Goal: Task Accomplishment & Management: Complete application form

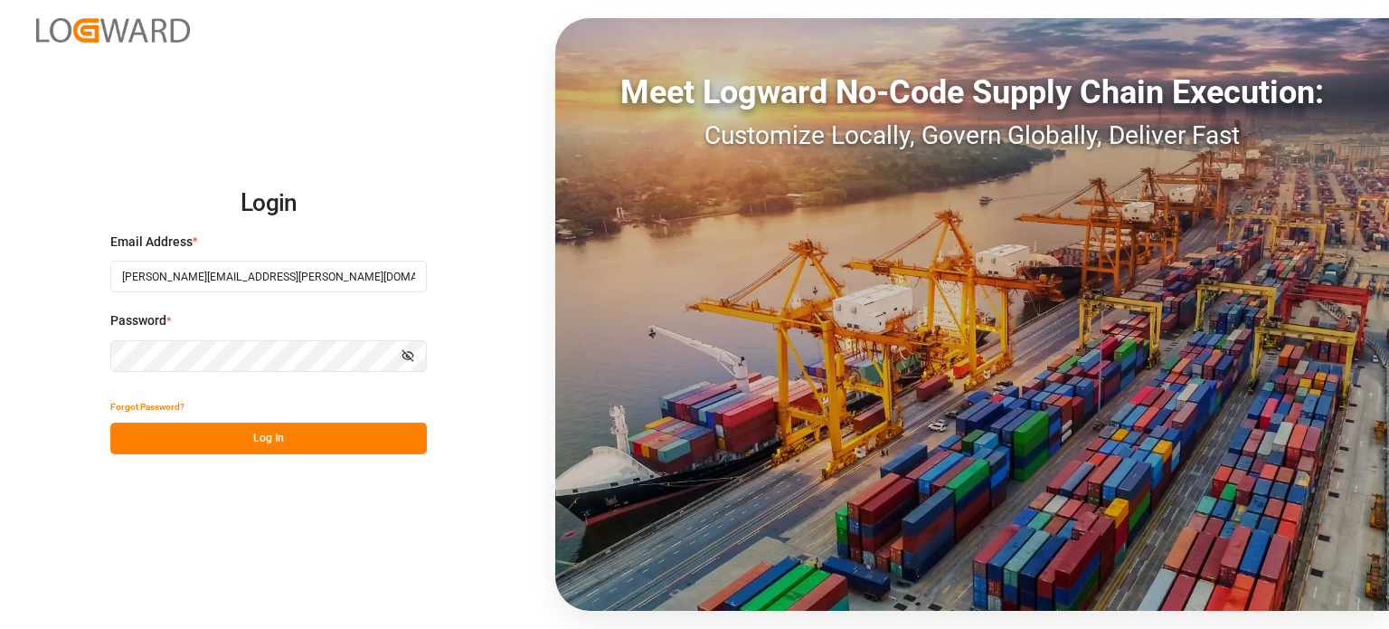
click at [269, 443] on button "Log In" at bounding box center [268, 438] width 317 height 32
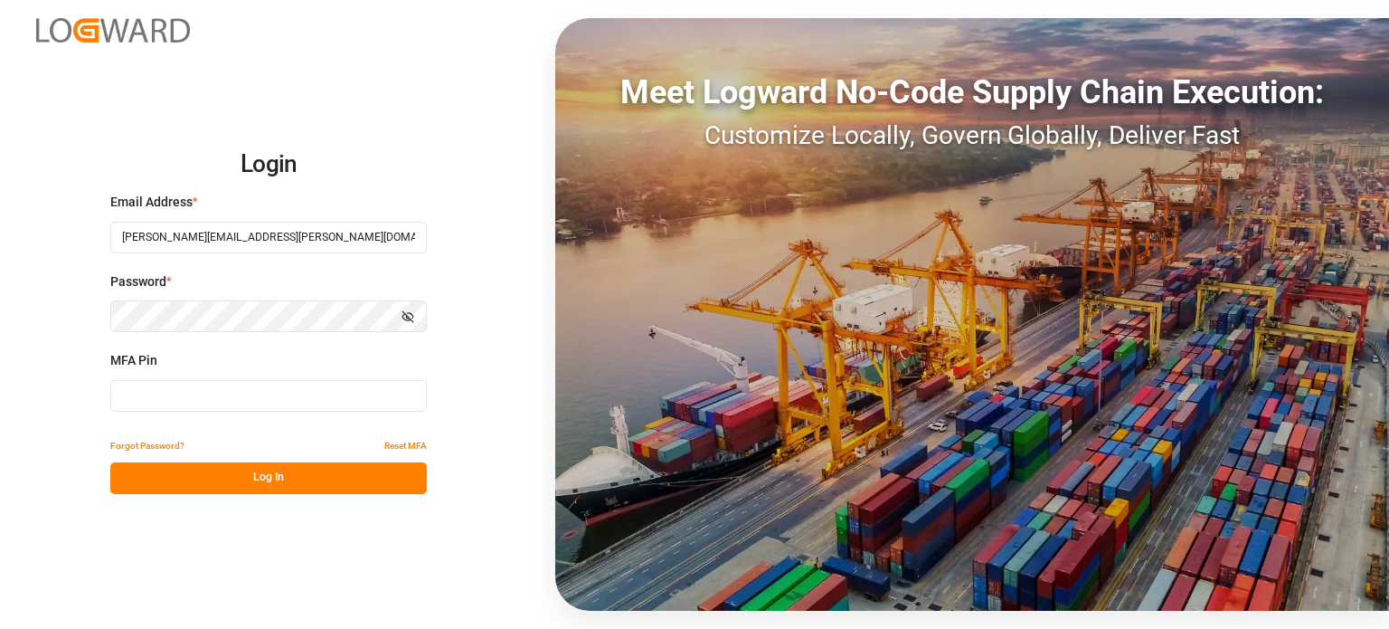
click at [257, 401] on input at bounding box center [268, 396] width 317 height 32
type input "055850"
click at [209, 481] on button "Log In" at bounding box center [268, 478] width 317 height 32
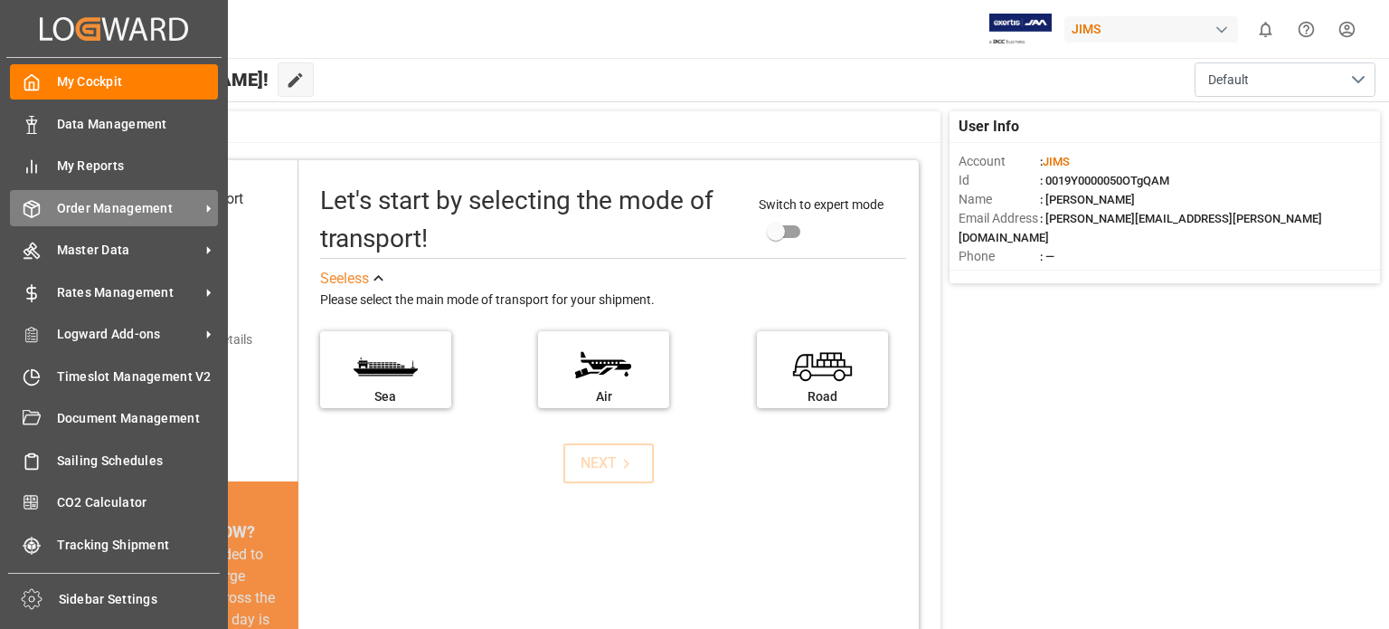
click at [103, 208] on span "Order Management" at bounding box center [128, 208] width 143 height 19
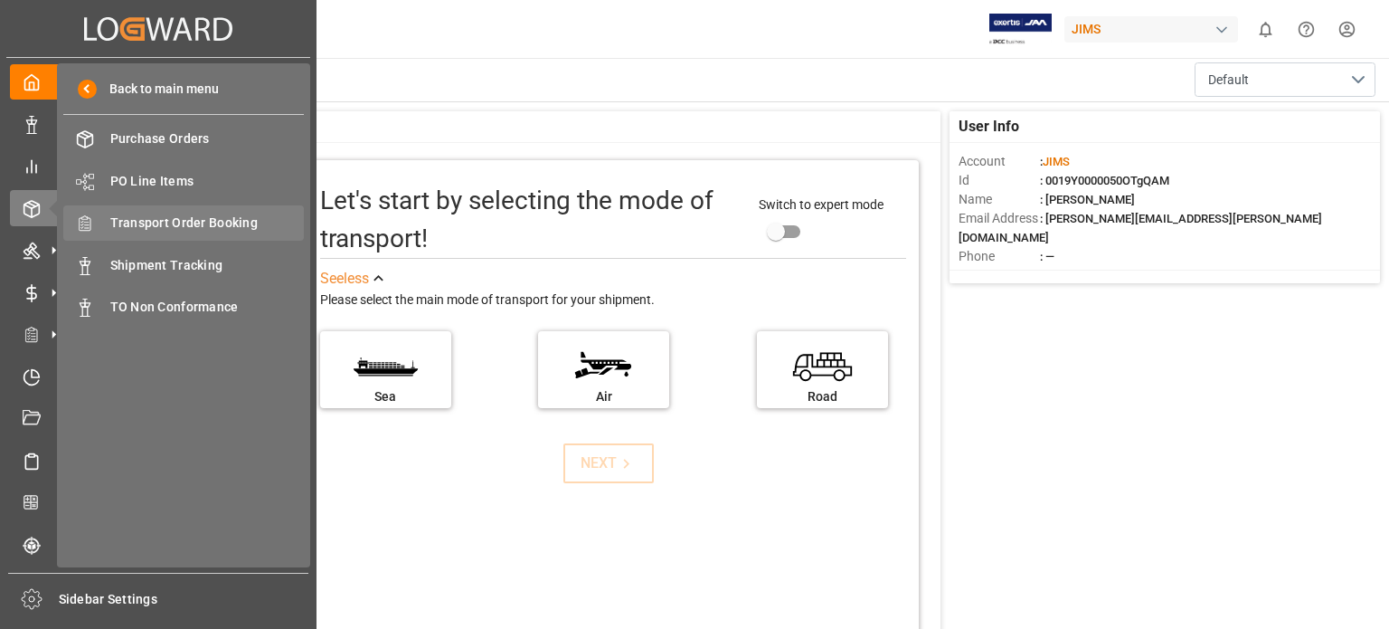
click at [210, 224] on span "Transport Order Booking" at bounding box center [207, 222] width 194 height 19
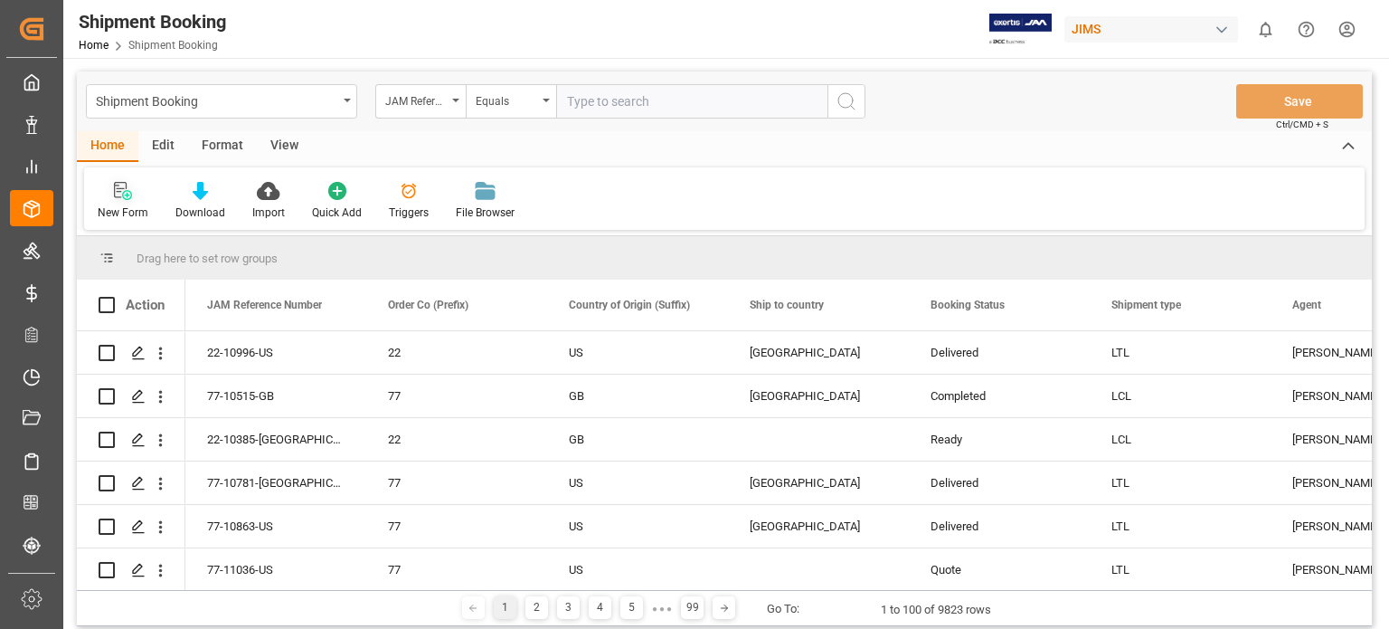
click at [124, 194] on icon at bounding box center [127, 195] width 10 height 10
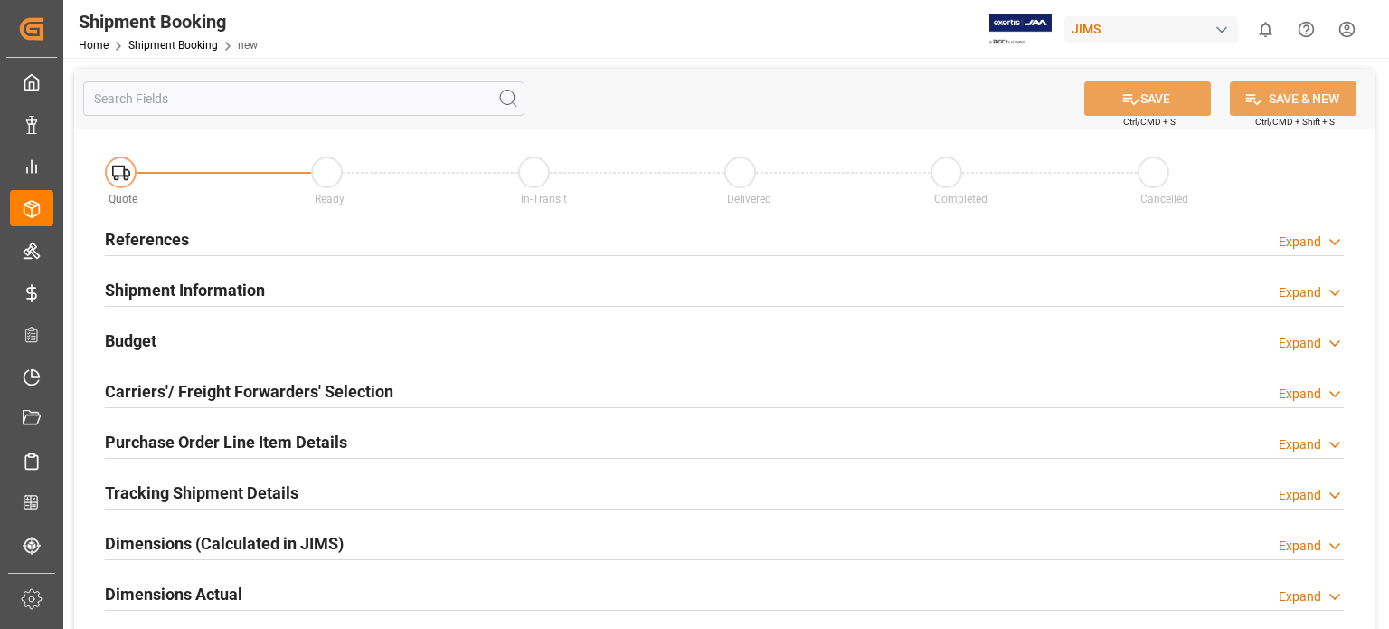
click at [156, 242] on h2 "References" at bounding box center [147, 239] width 84 height 24
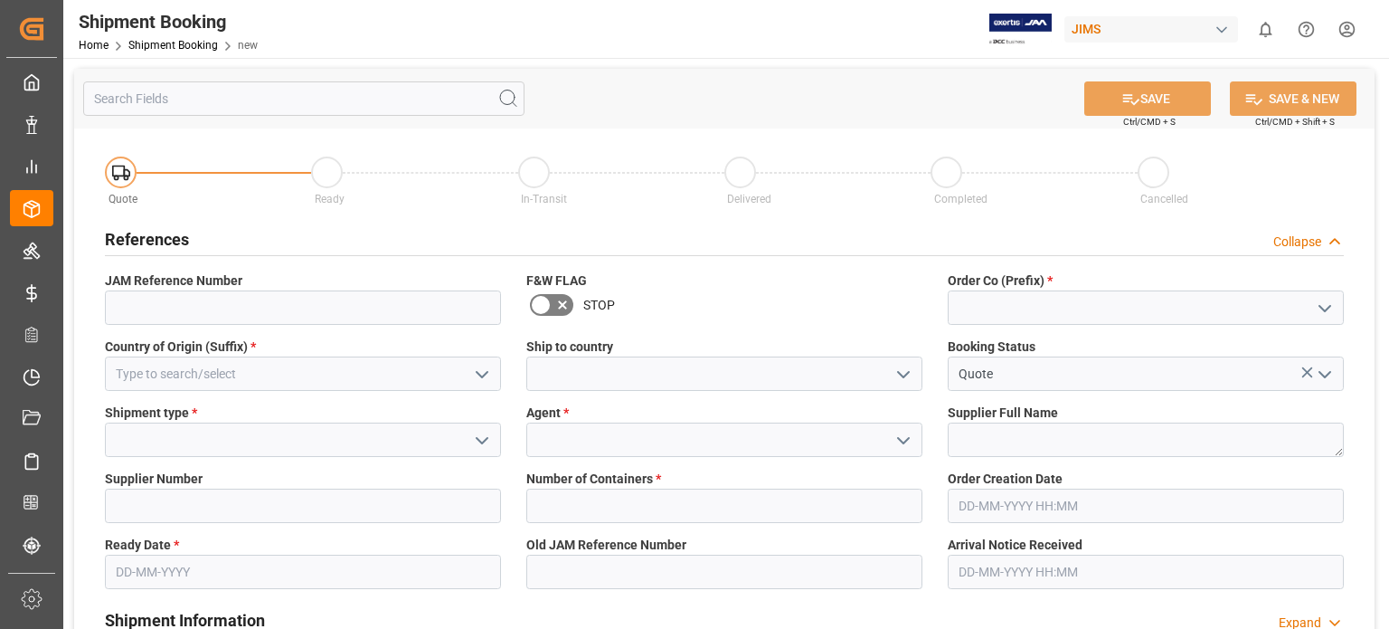
click at [1333, 238] on icon at bounding box center [1335, 241] width 18 height 19
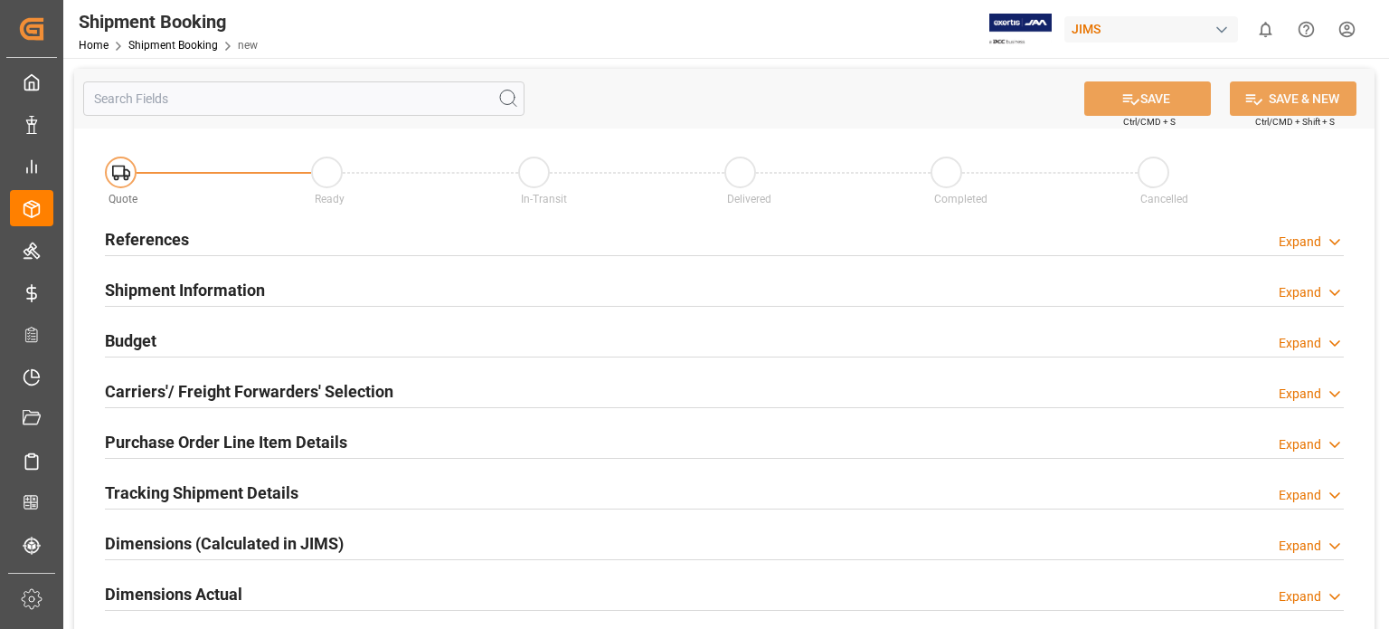
click at [153, 241] on h2 "References" at bounding box center [147, 239] width 84 height 24
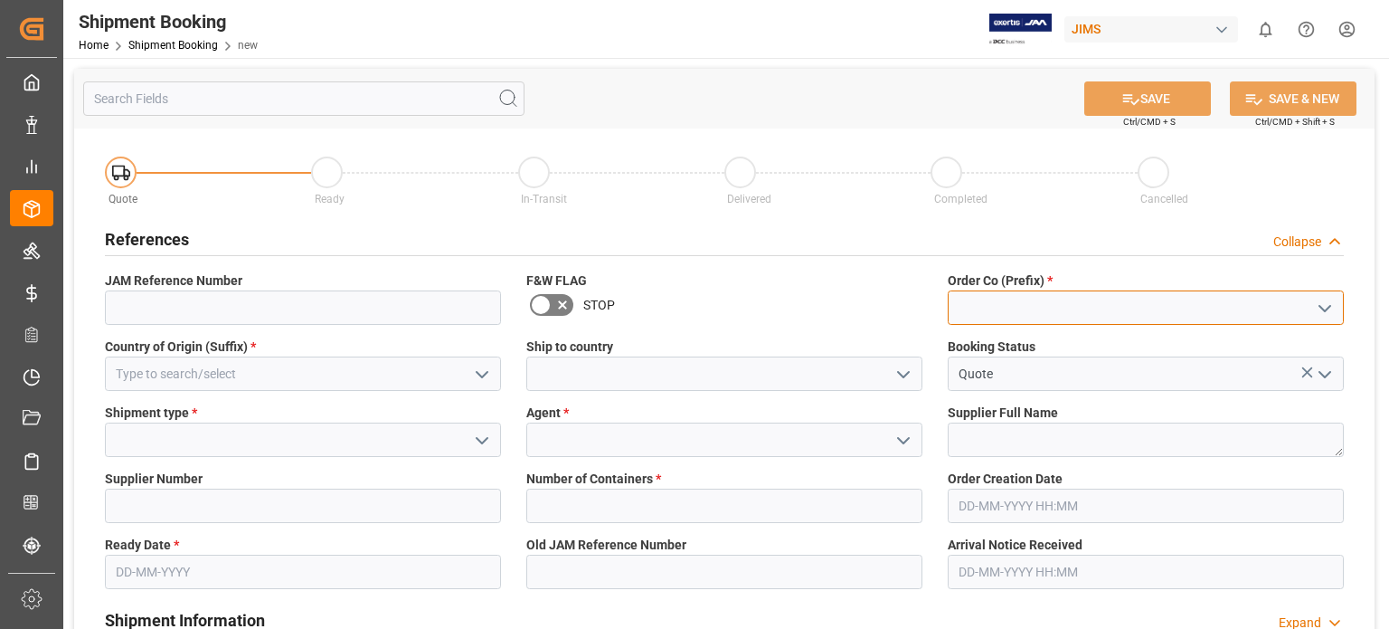
click at [1002, 313] on input at bounding box center [1146, 307] width 396 height 34
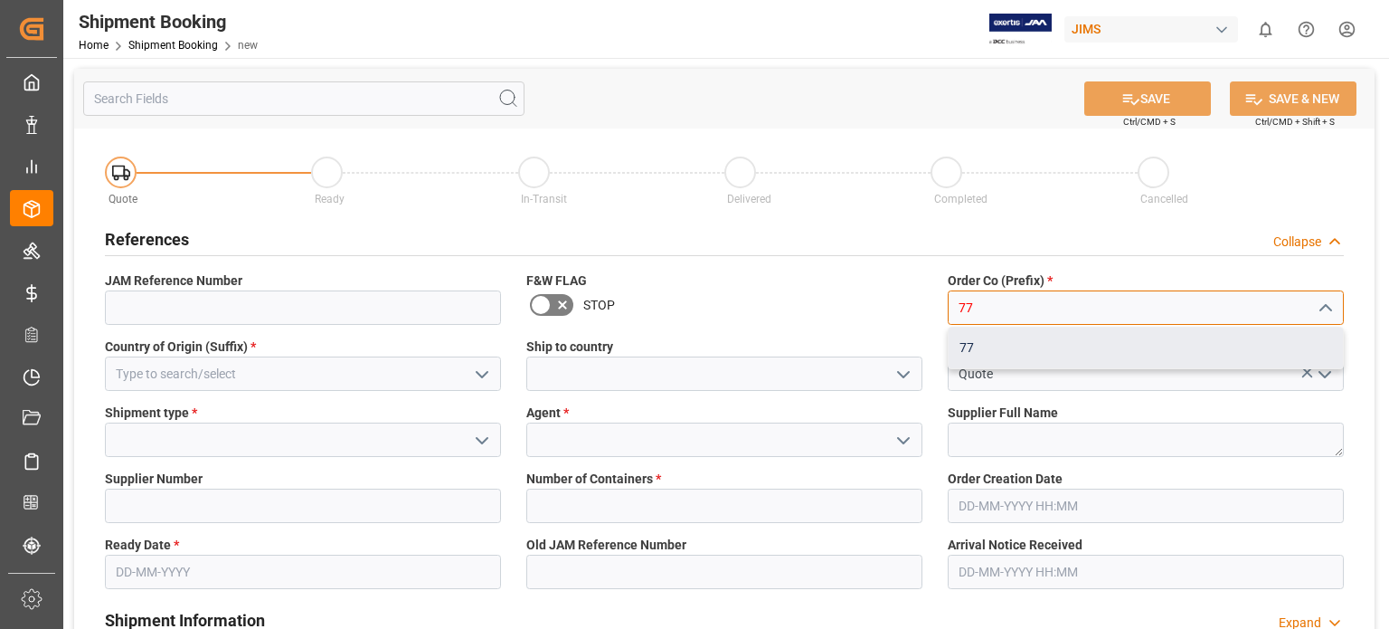
click at [980, 350] on div "77" at bounding box center [1146, 347] width 394 height 41
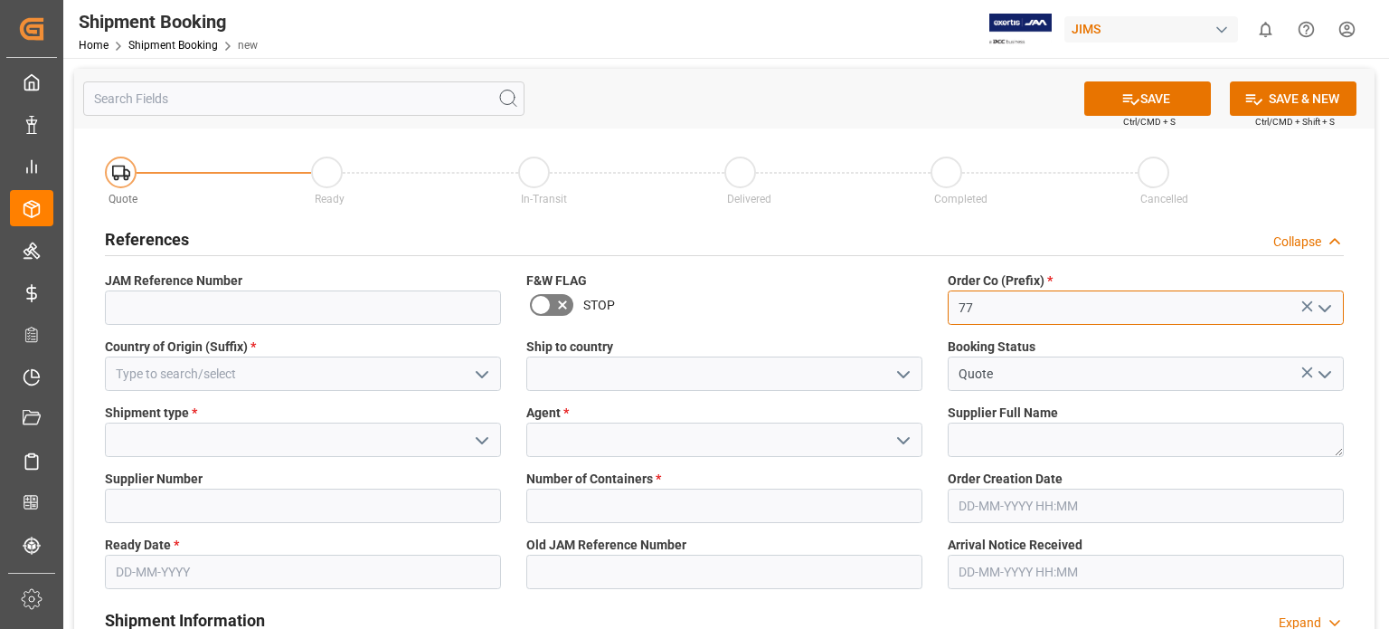
type input "77"
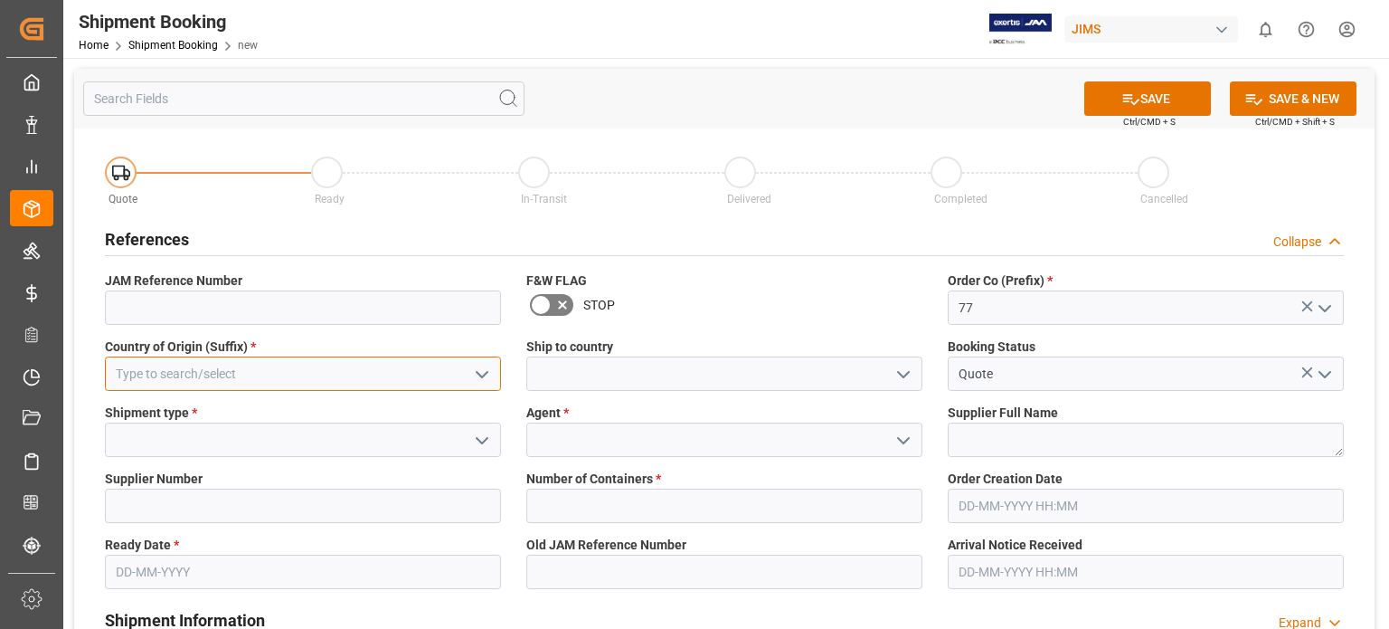
click at [258, 379] on input at bounding box center [303, 373] width 396 height 34
click at [486, 375] on icon "open menu" at bounding box center [482, 375] width 22 height 22
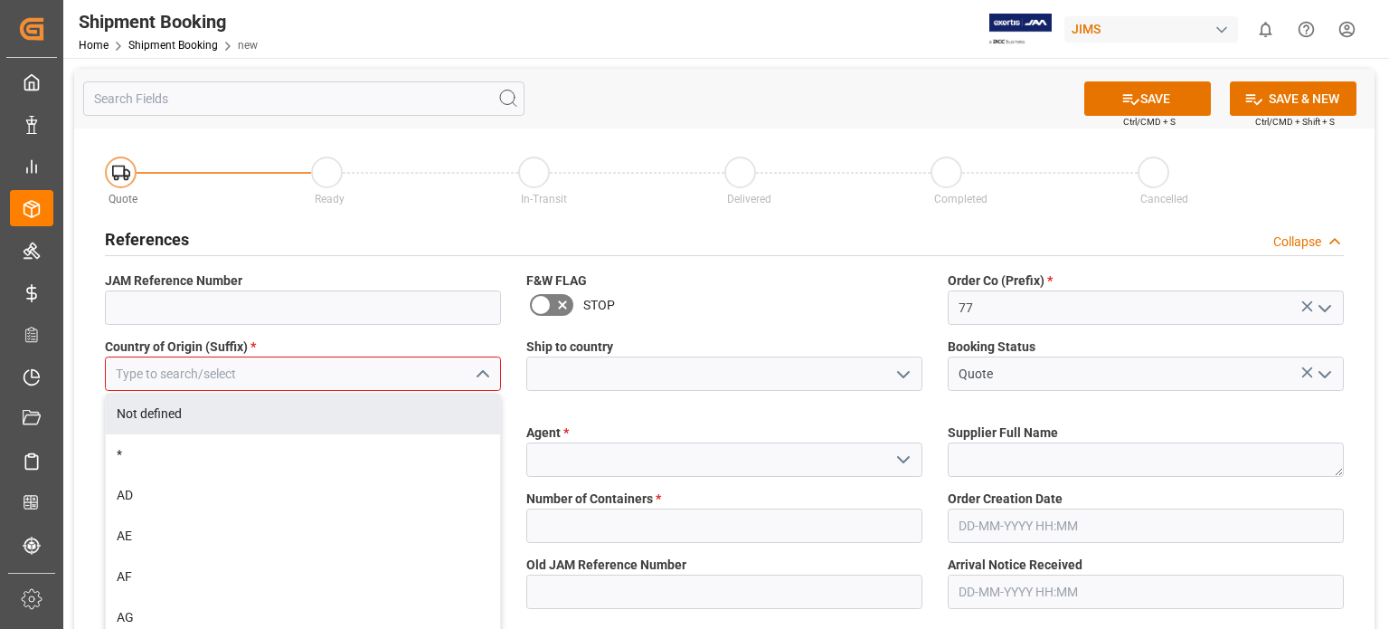
click at [203, 379] on input at bounding box center [303, 373] width 396 height 34
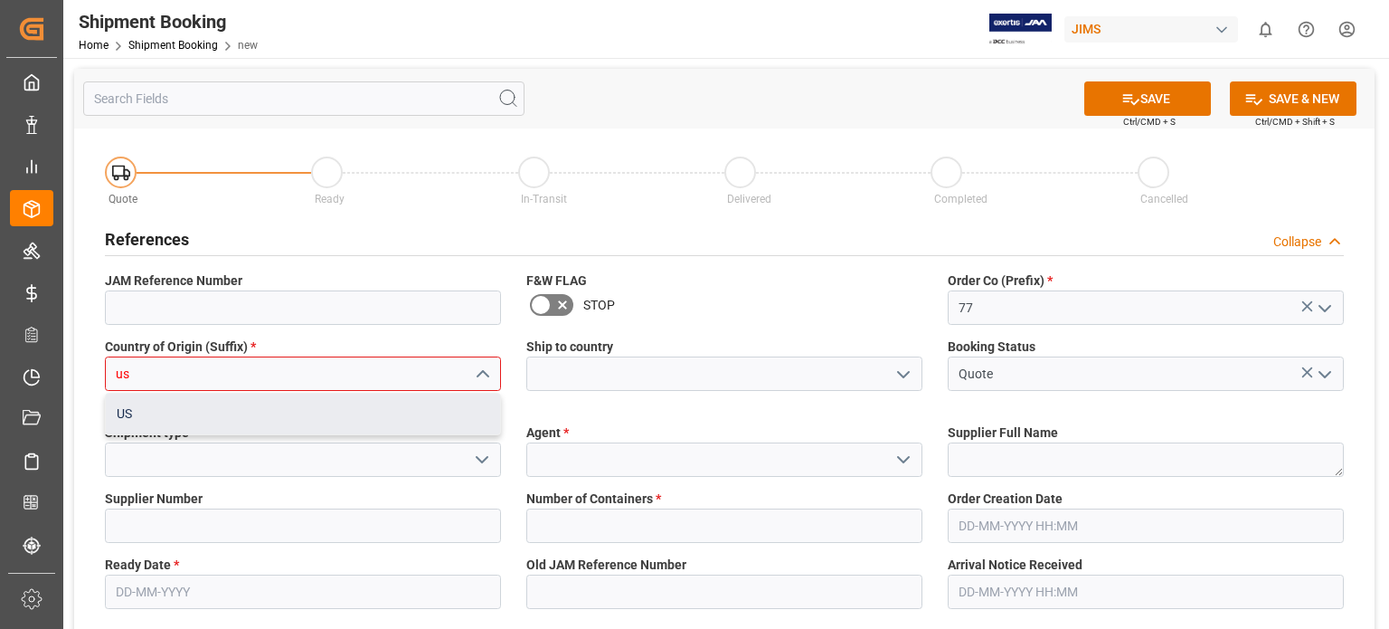
click at [198, 420] on div "US" at bounding box center [303, 413] width 394 height 41
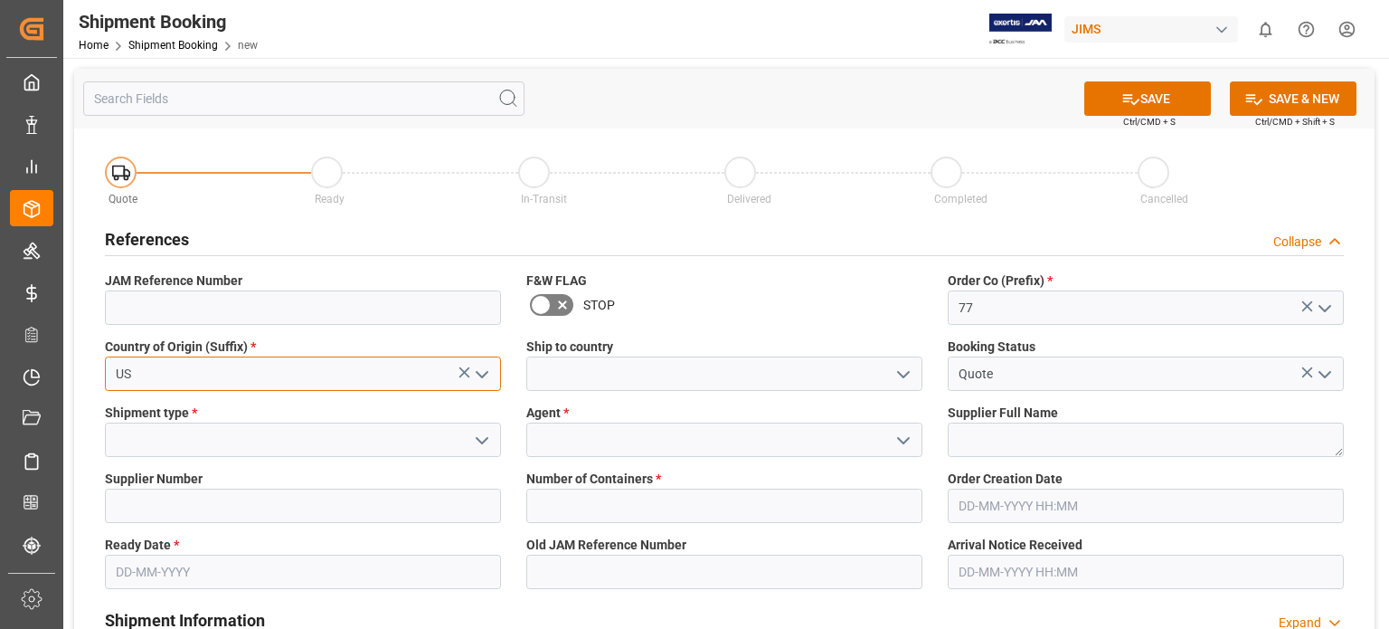
type input "US"
click at [897, 379] on icon "open menu" at bounding box center [904, 375] width 22 height 22
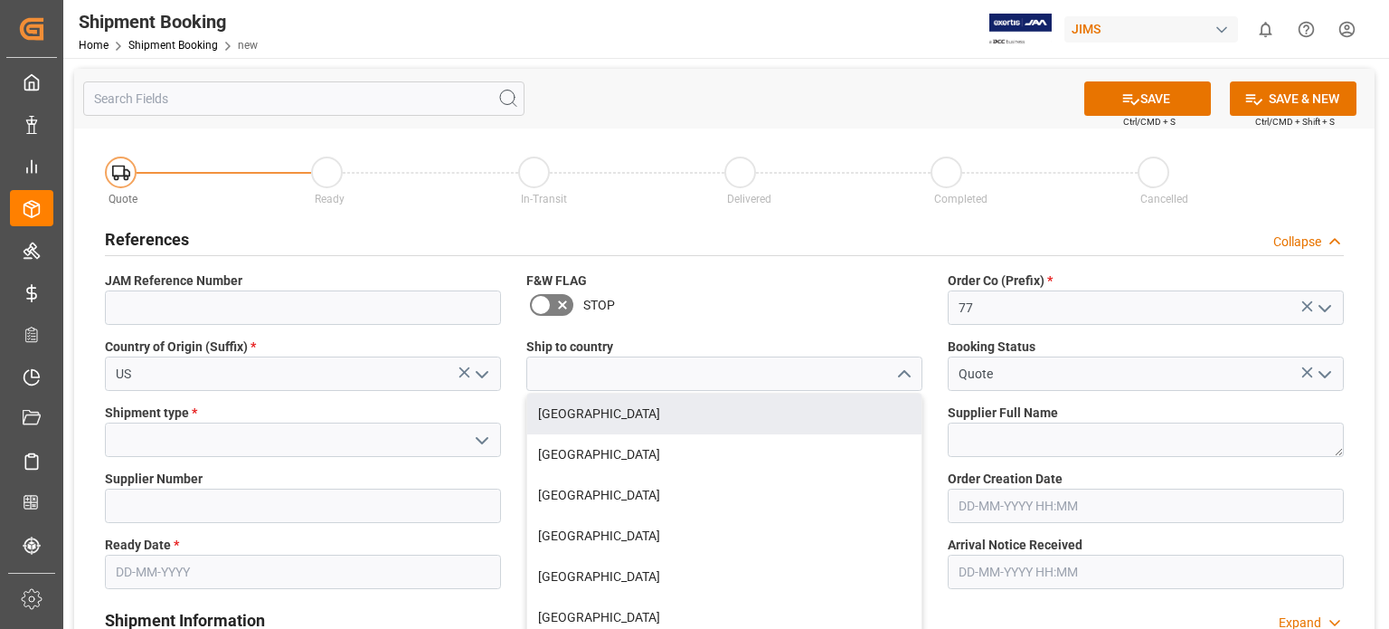
click at [695, 298] on div "STOP" at bounding box center [724, 304] width 396 height 29
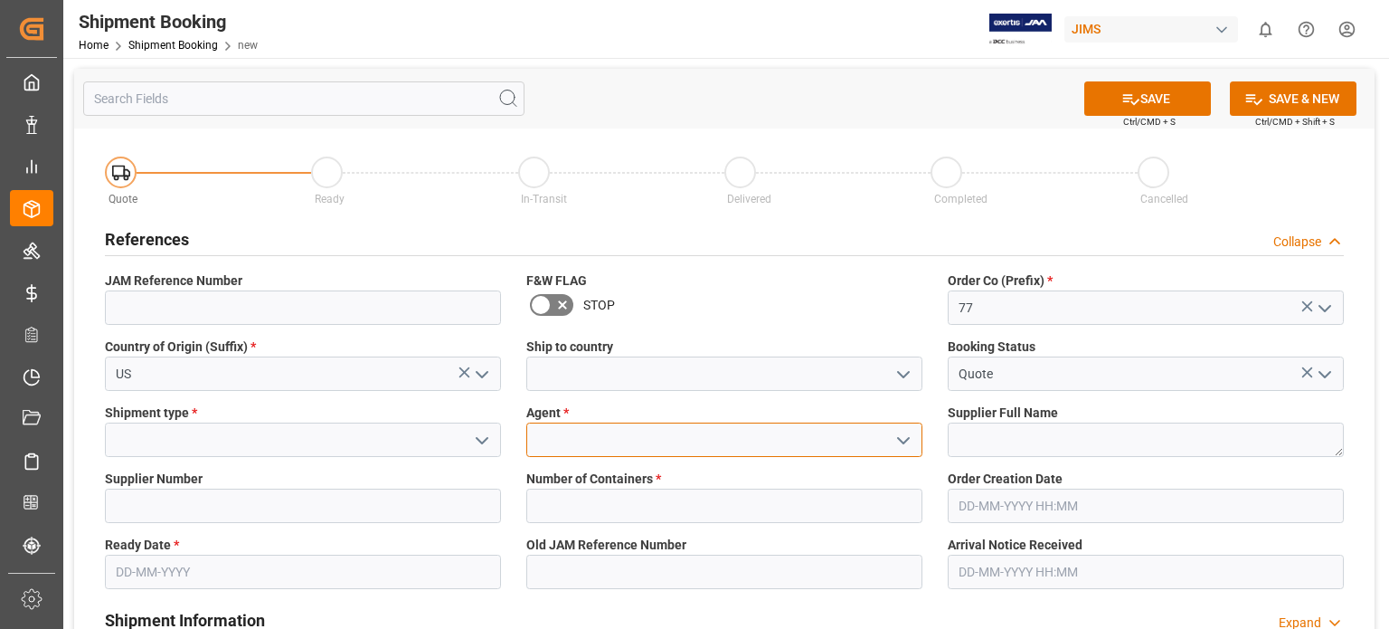
click at [586, 440] on input at bounding box center [724, 439] width 396 height 34
click at [898, 440] on icon "open menu" at bounding box center [904, 441] width 22 height 22
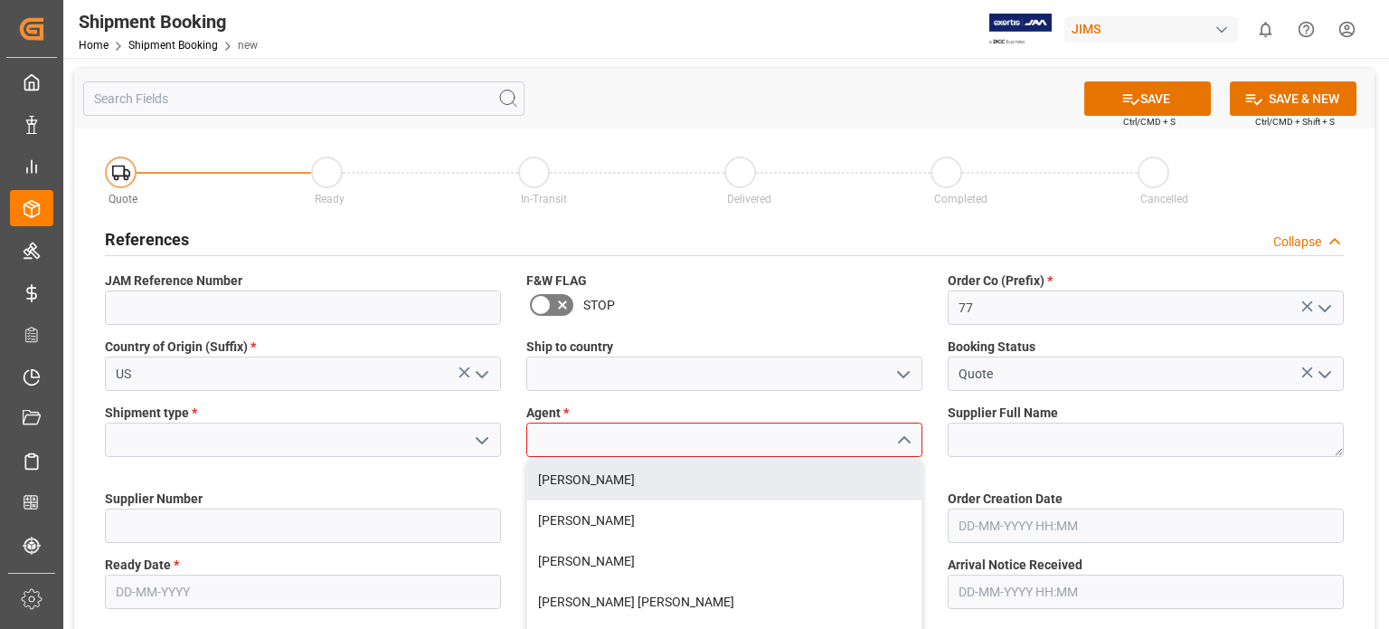
click at [696, 445] on input at bounding box center [724, 439] width 396 height 34
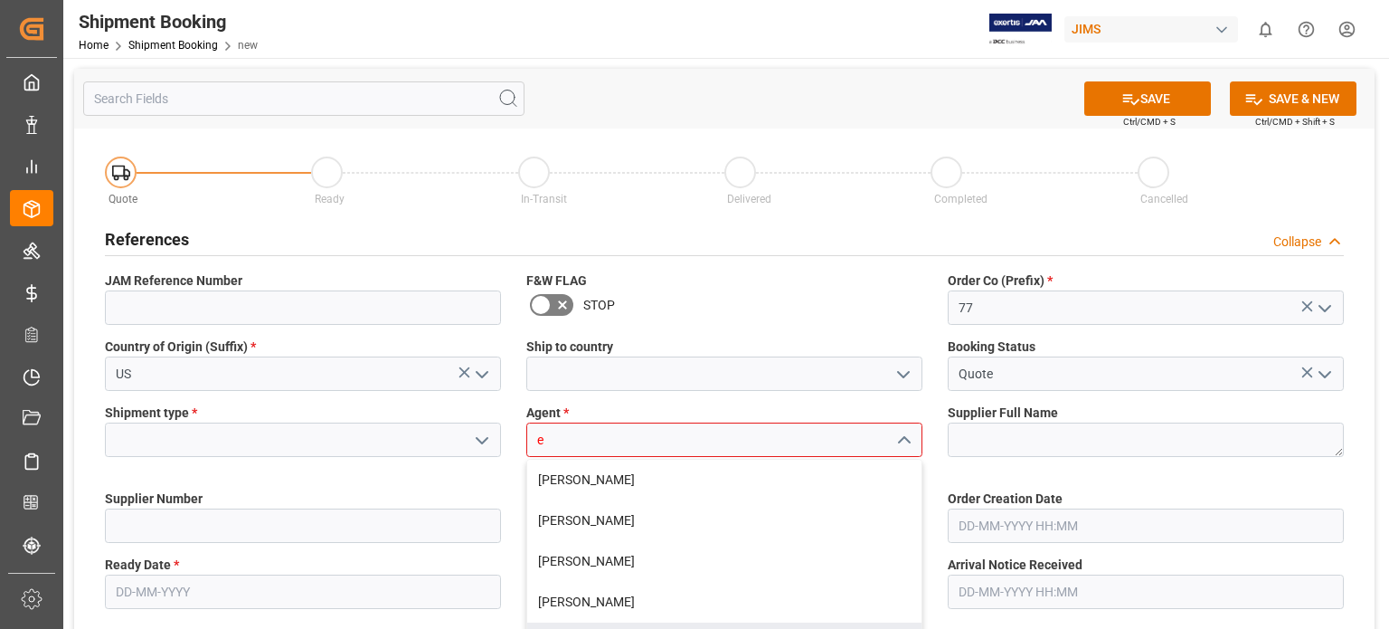
scroll to position [150, 0]
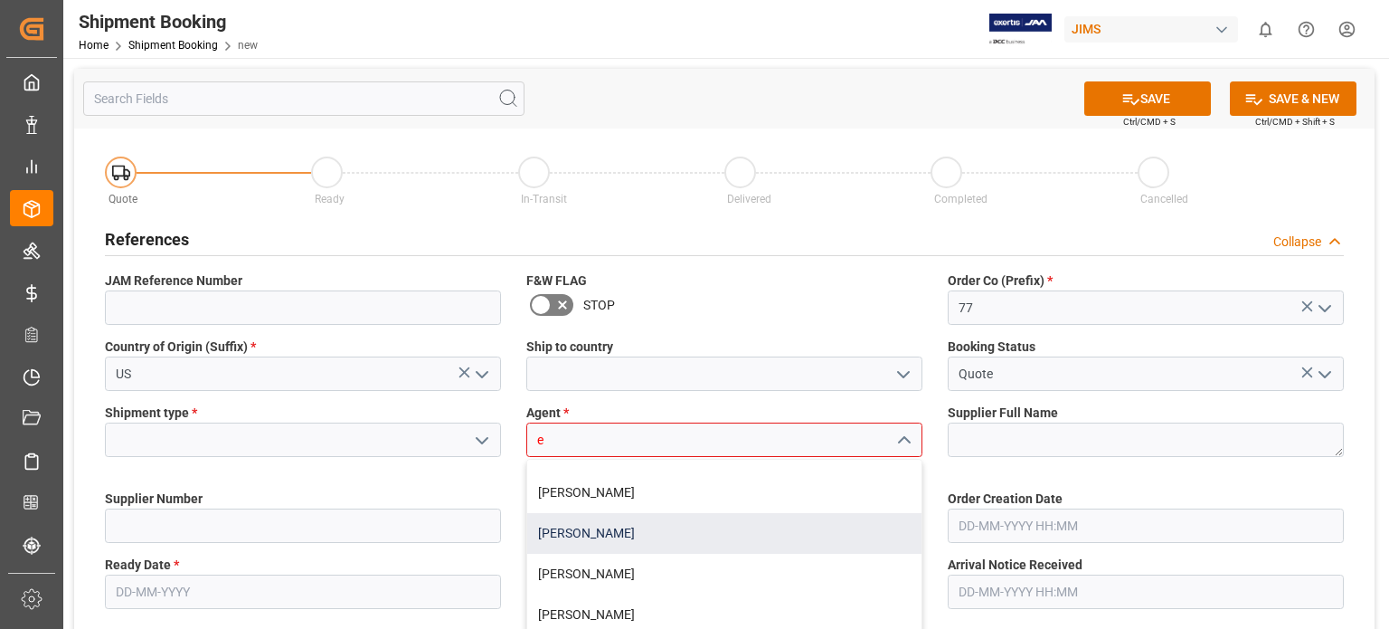
click at [632, 538] on div "[PERSON_NAME]" at bounding box center [724, 533] width 394 height 41
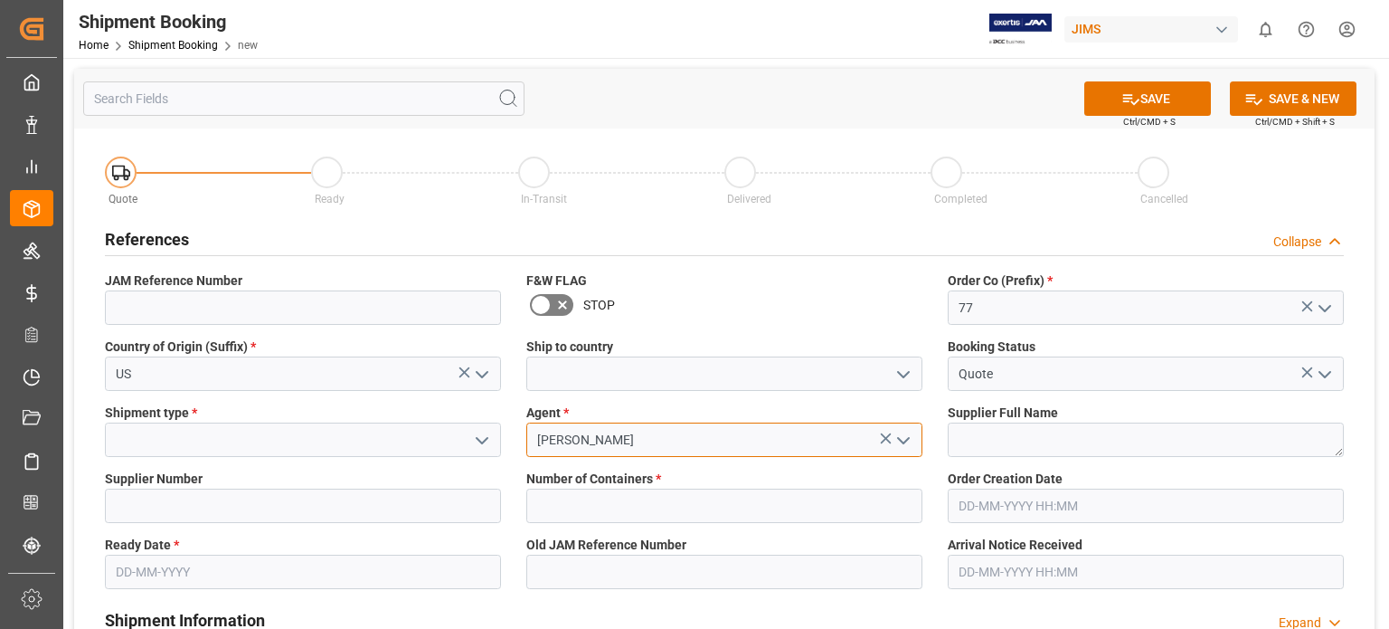
type input "[PERSON_NAME]"
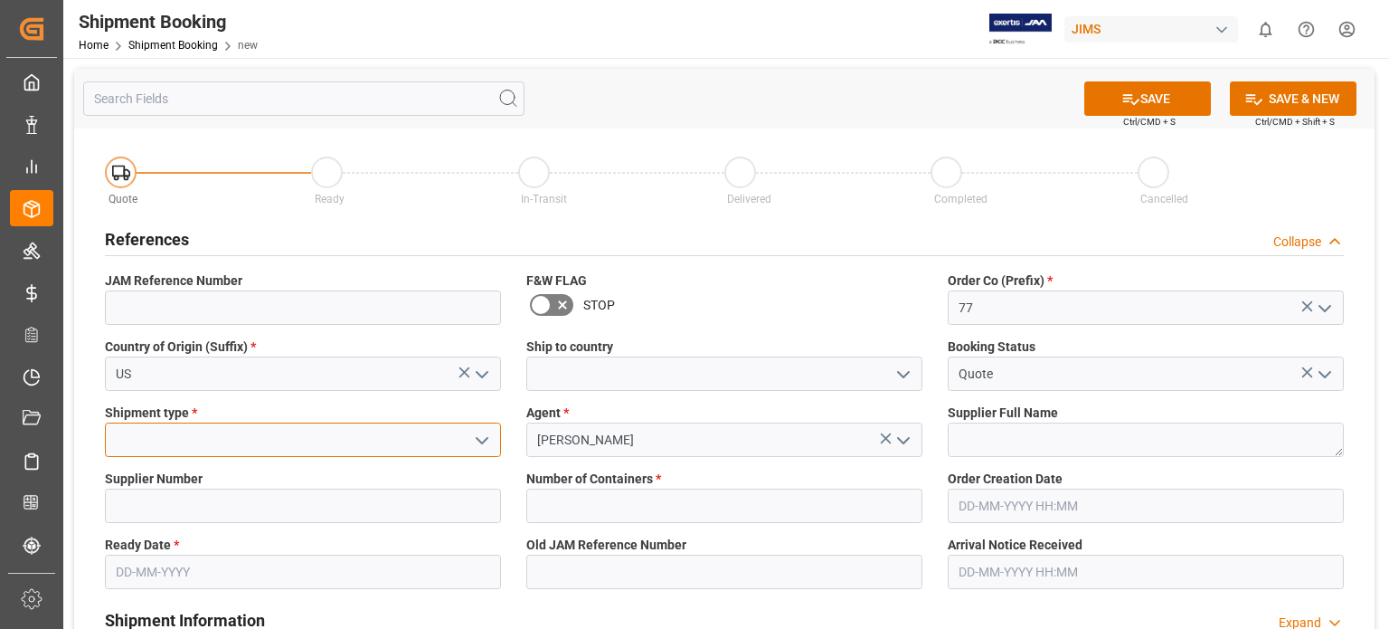
click at [194, 436] on input at bounding box center [303, 439] width 396 height 34
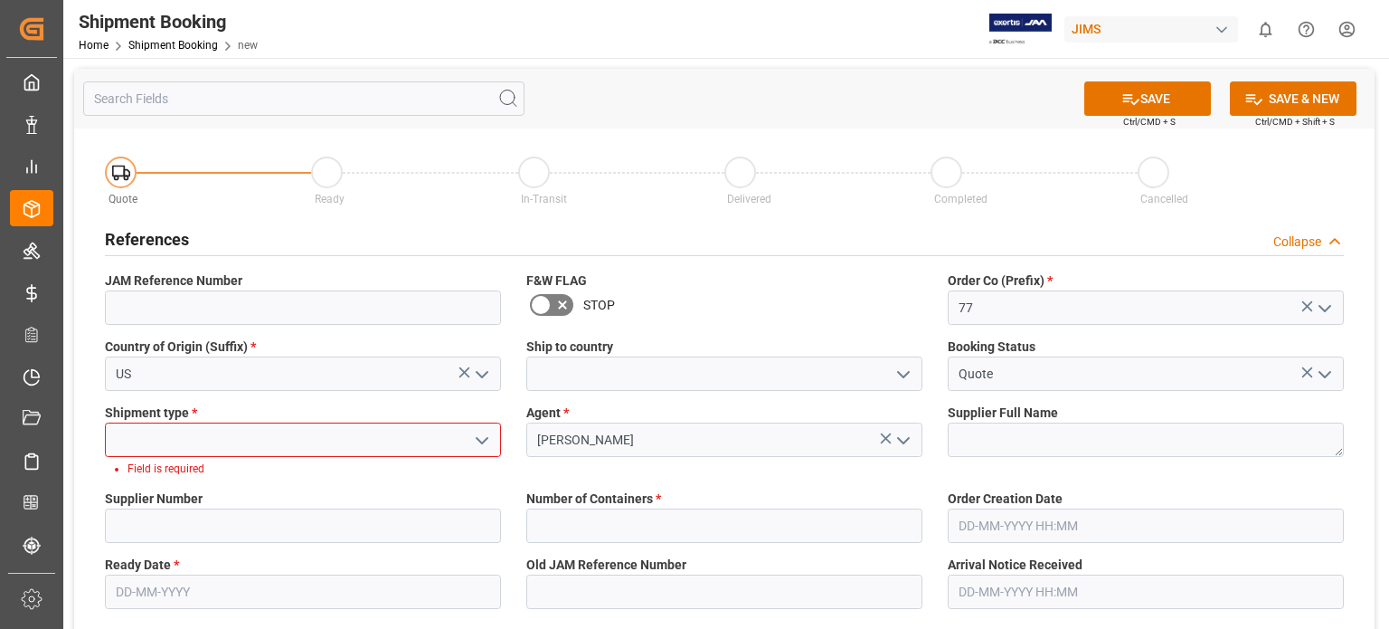
click at [490, 448] on icon "open menu" at bounding box center [482, 441] width 22 height 22
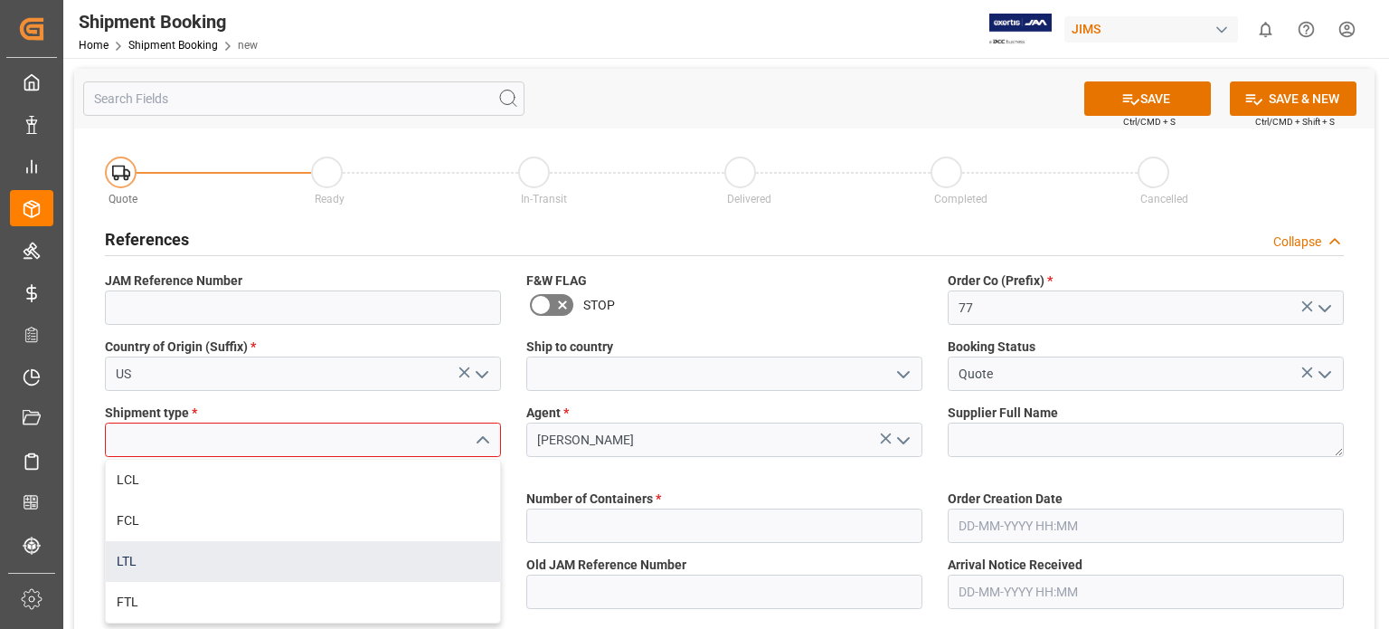
click at [281, 557] on div "LTL" at bounding box center [303, 561] width 394 height 41
type input "LTL"
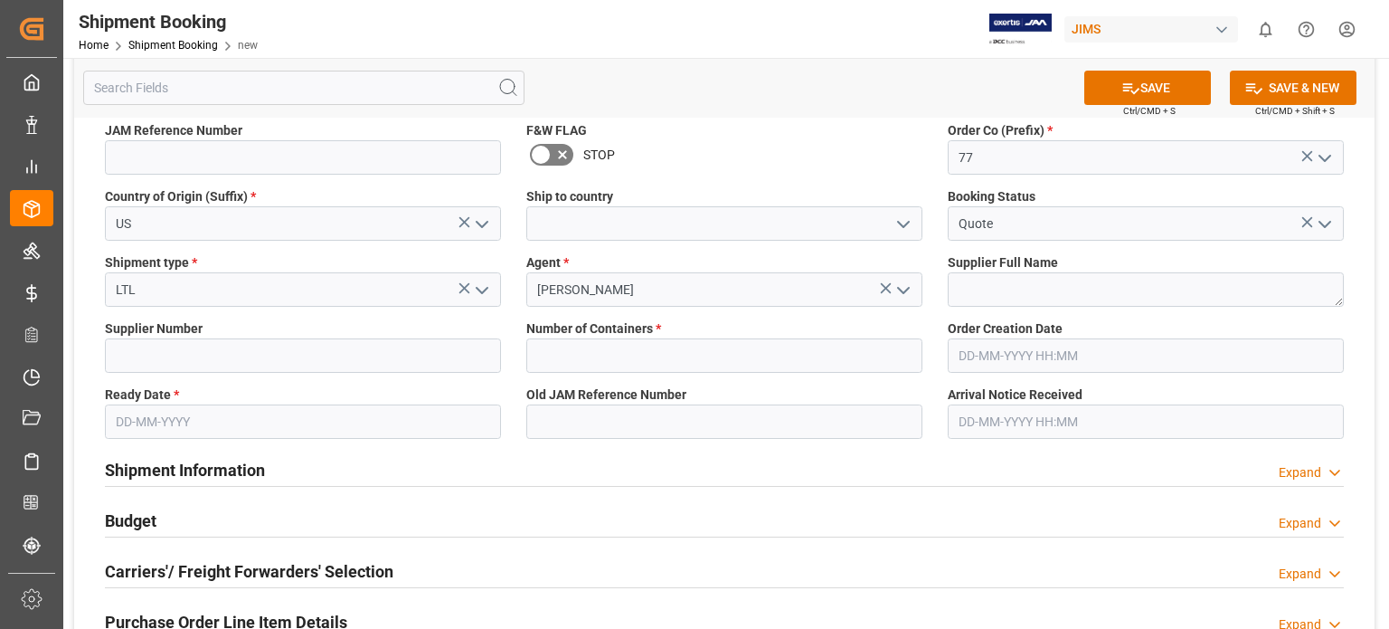
click at [141, 416] on input "text" at bounding box center [303, 421] width 396 height 34
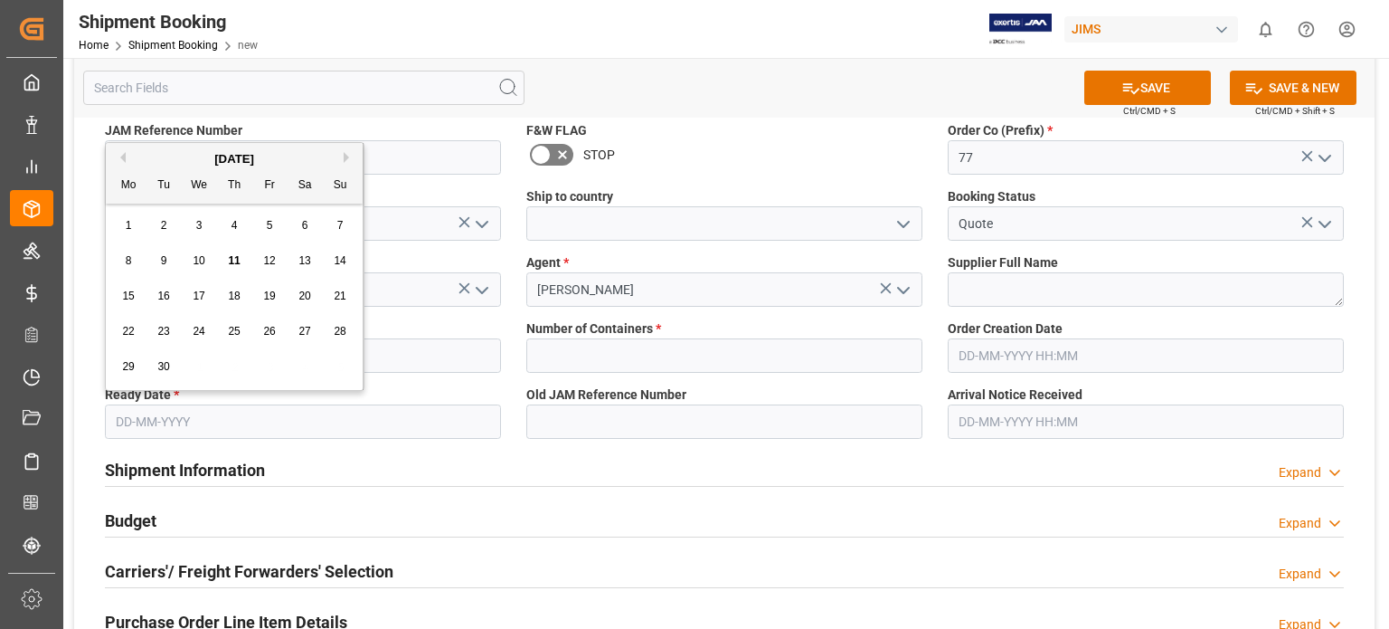
click at [164, 294] on span "16" at bounding box center [163, 295] width 12 height 13
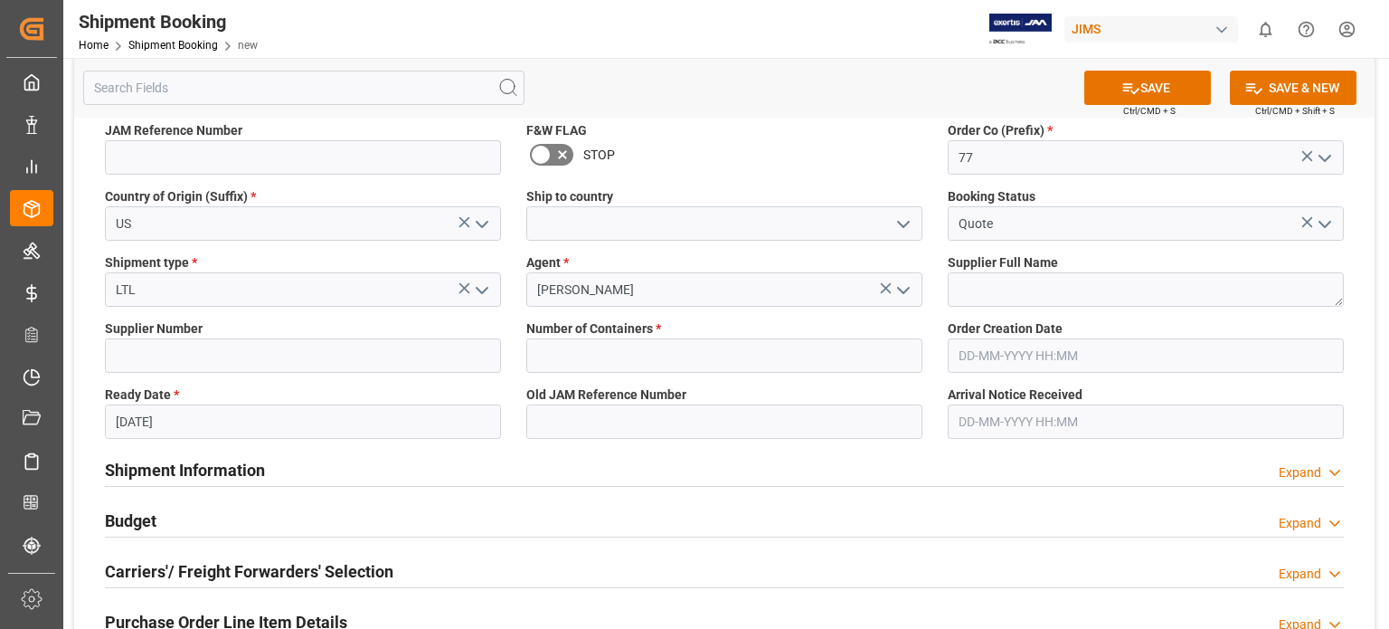
click at [144, 418] on input "[DATE]" at bounding box center [303, 421] width 396 height 34
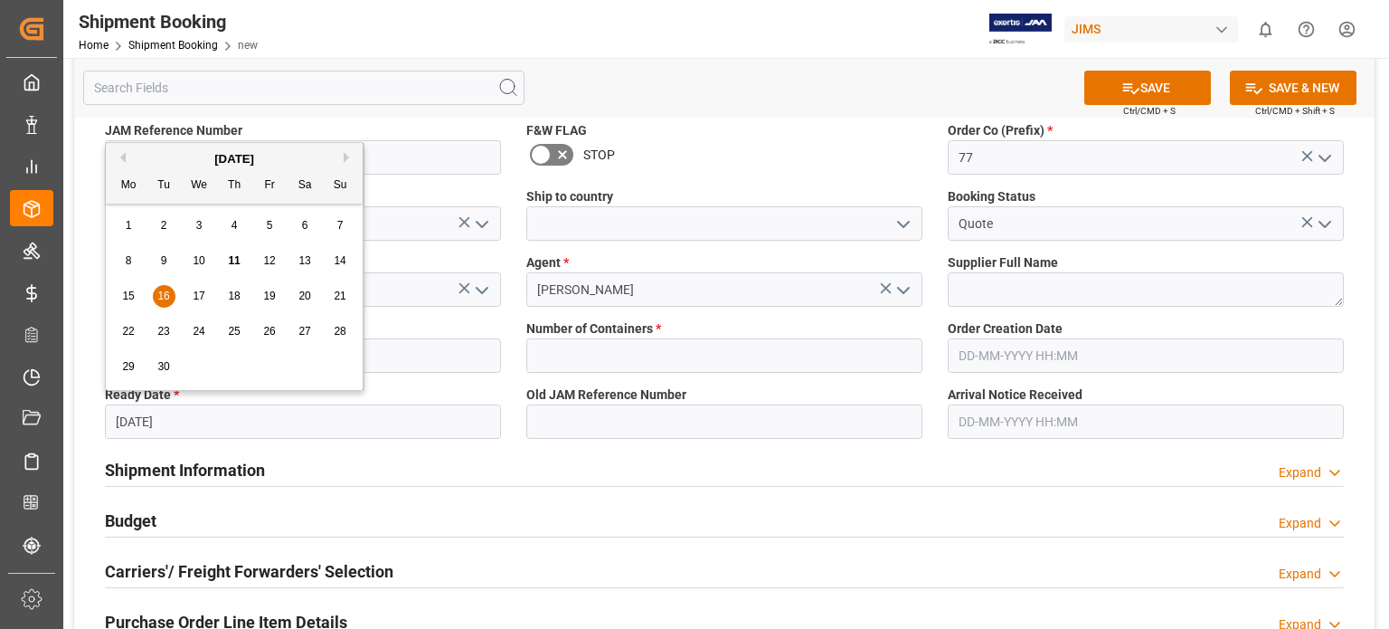
click at [298, 296] on span "20" at bounding box center [304, 295] width 12 height 13
type input "[DATE]"
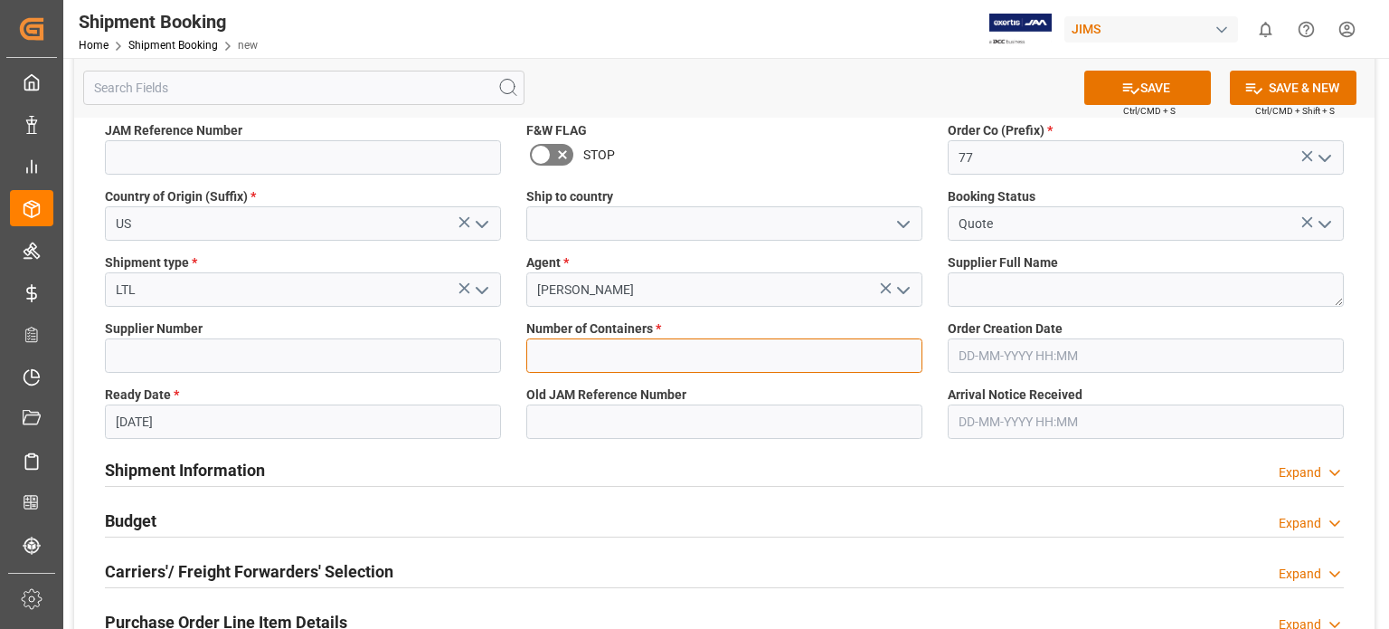
click at [738, 354] on input "text" at bounding box center [724, 355] width 396 height 34
type input "0"
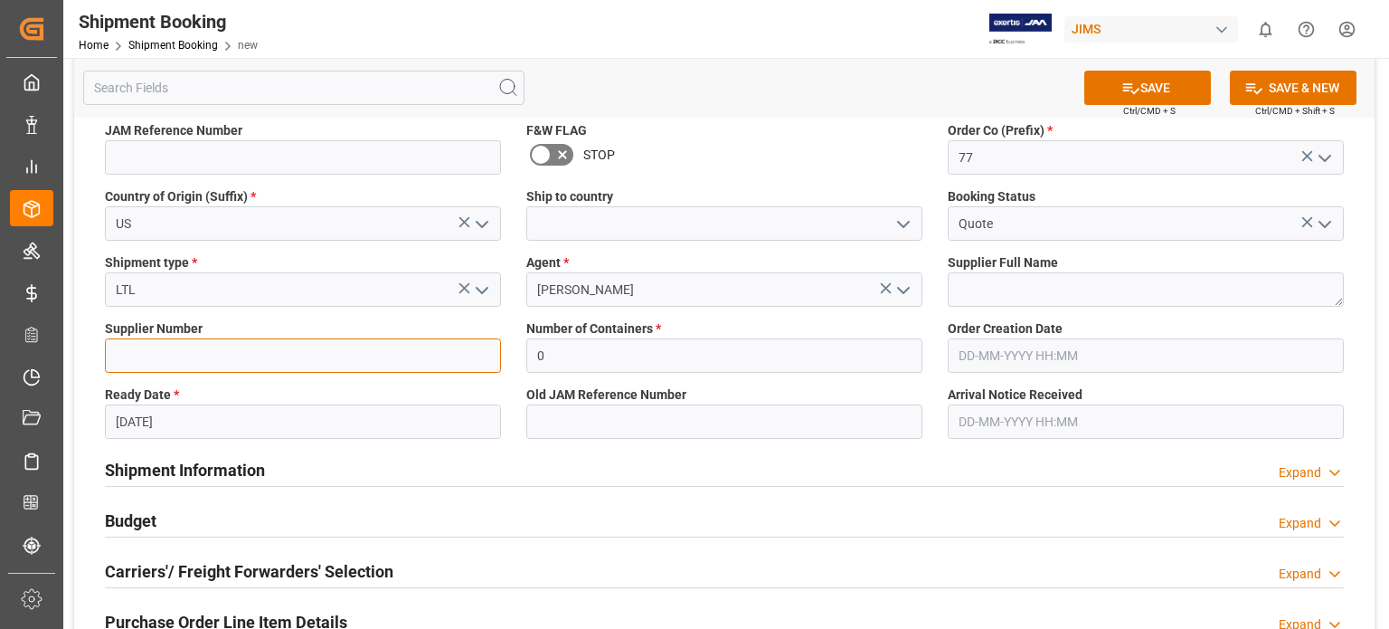
click at [213, 357] on input at bounding box center [303, 355] width 396 height 34
type input "1129"
click at [1125, 82] on icon at bounding box center [1131, 88] width 19 height 19
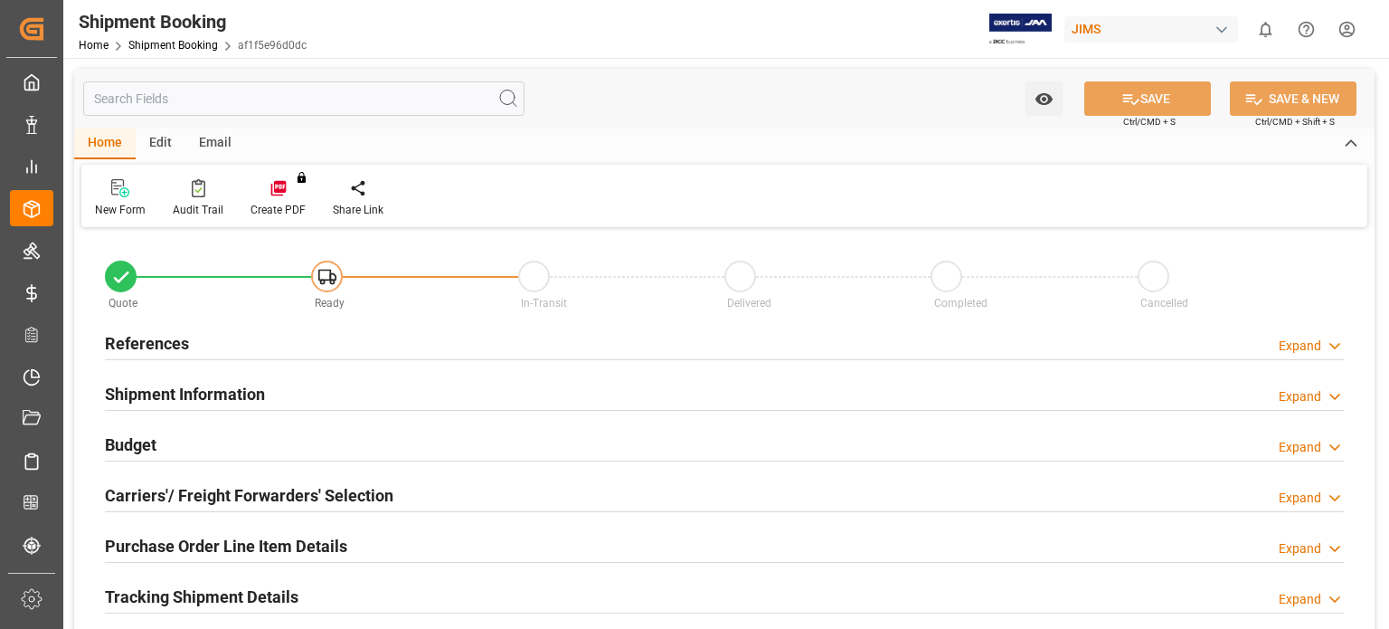
type input "0"
type input "[DATE]"
click at [163, 346] on h2 "References" at bounding box center [147, 343] width 84 height 24
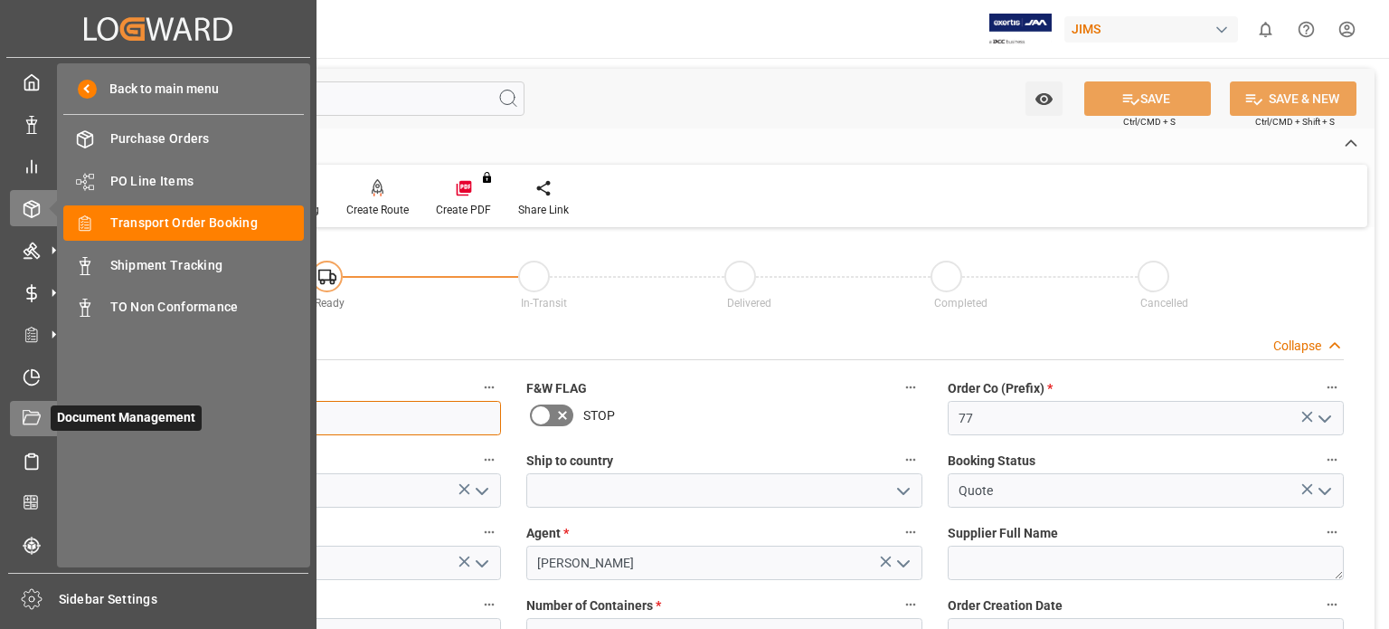
drag, startPoint x: 202, startPoint y: 421, endPoint x: 18, endPoint y: 412, distance: 183.8
click at [18, 412] on div "Created by potrace 1.15, written by Peter Selinger 2001-2017 Created by potrace…" at bounding box center [694, 314] width 1389 height 629
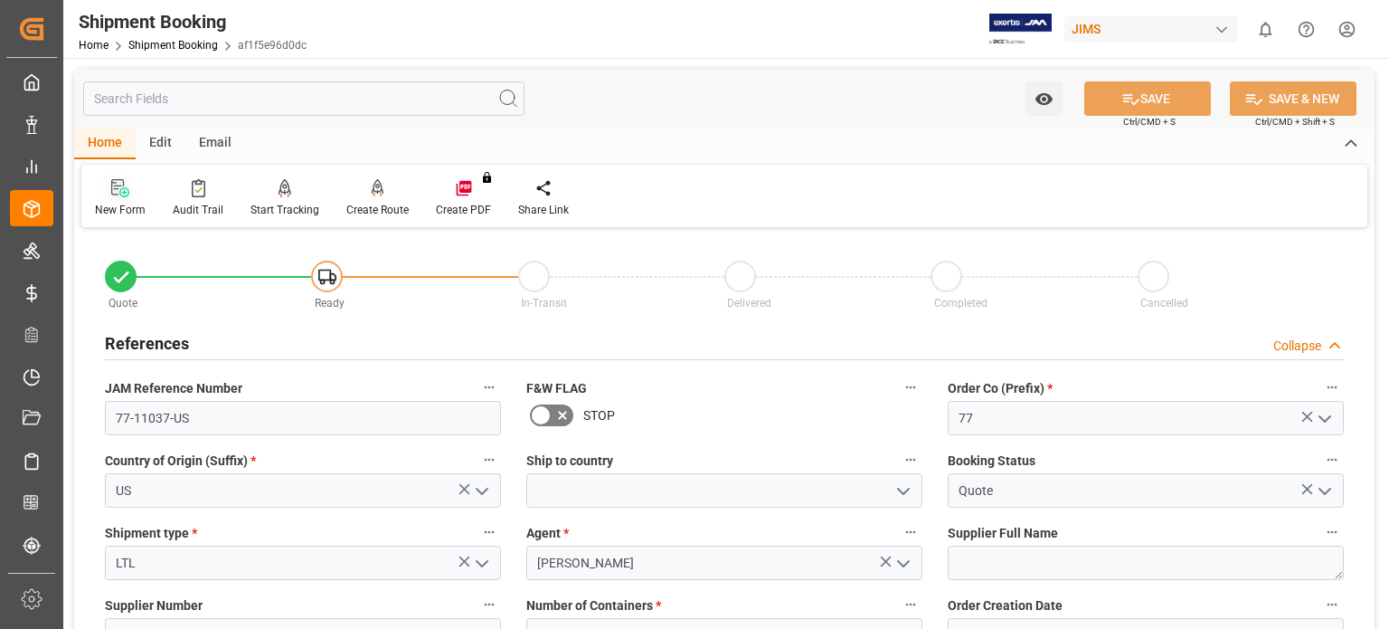
click at [123, 194] on icon at bounding box center [120, 188] width 18 height 18
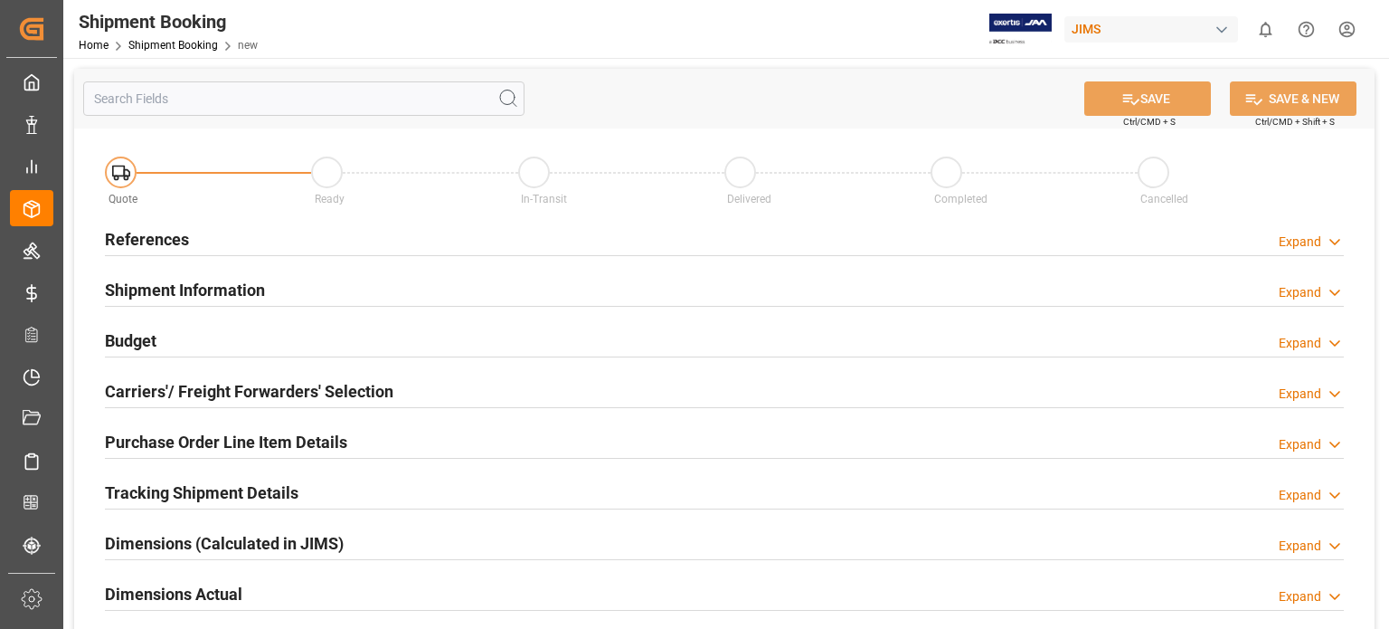
click at [159, 231] on h2 "References" at bounding box center [147, 239] width 84 height 24
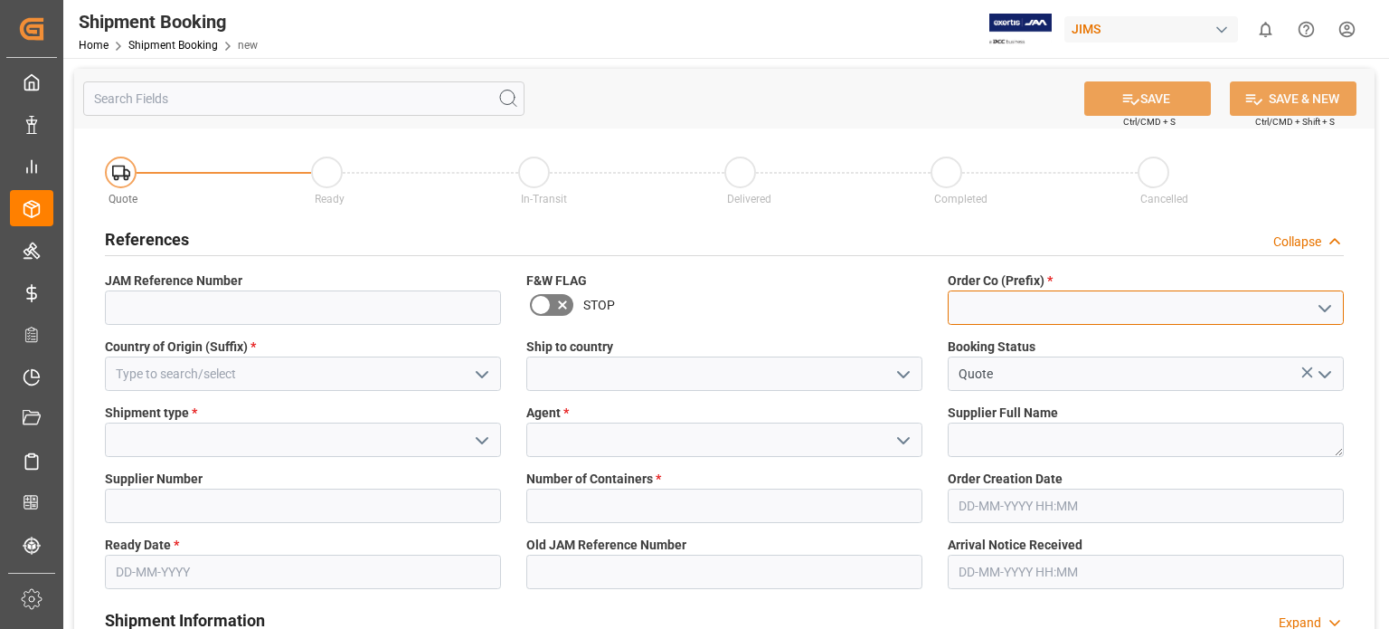
click at [995, 308] on input at bounding box center [1146, 307] width 396 height 34
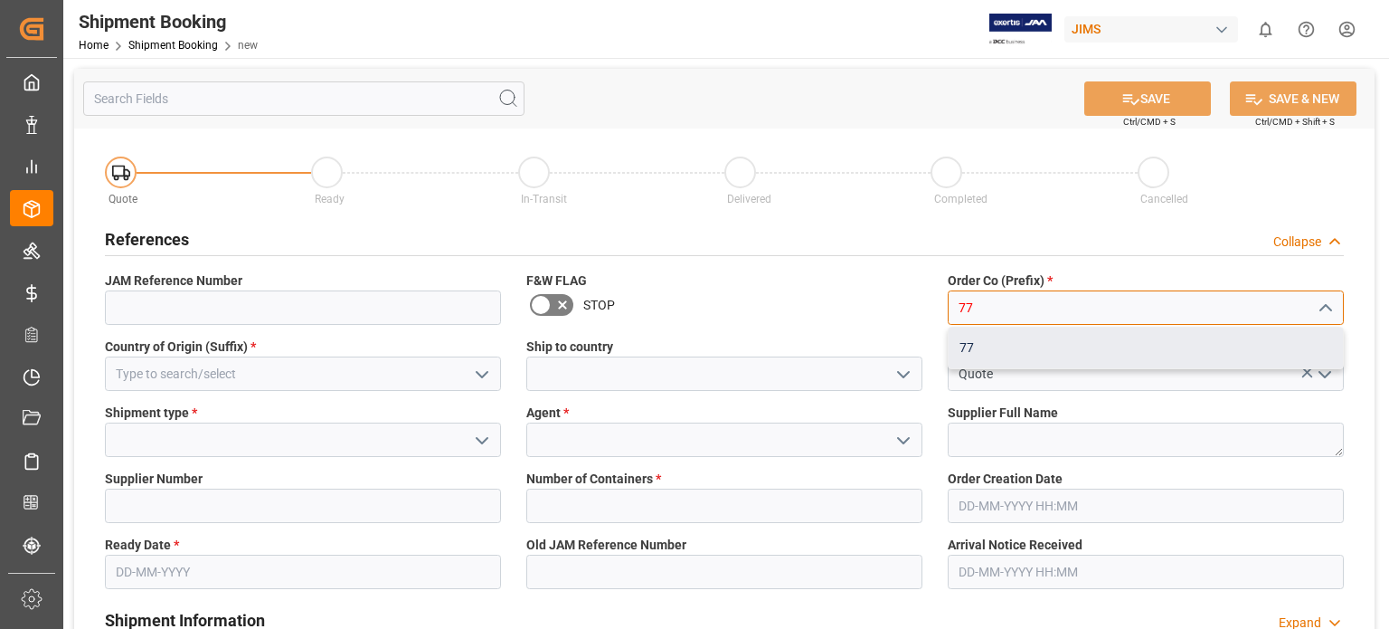
click at [970, 346] on div "77" at bounding box center [1146, 347] width 394 height 41
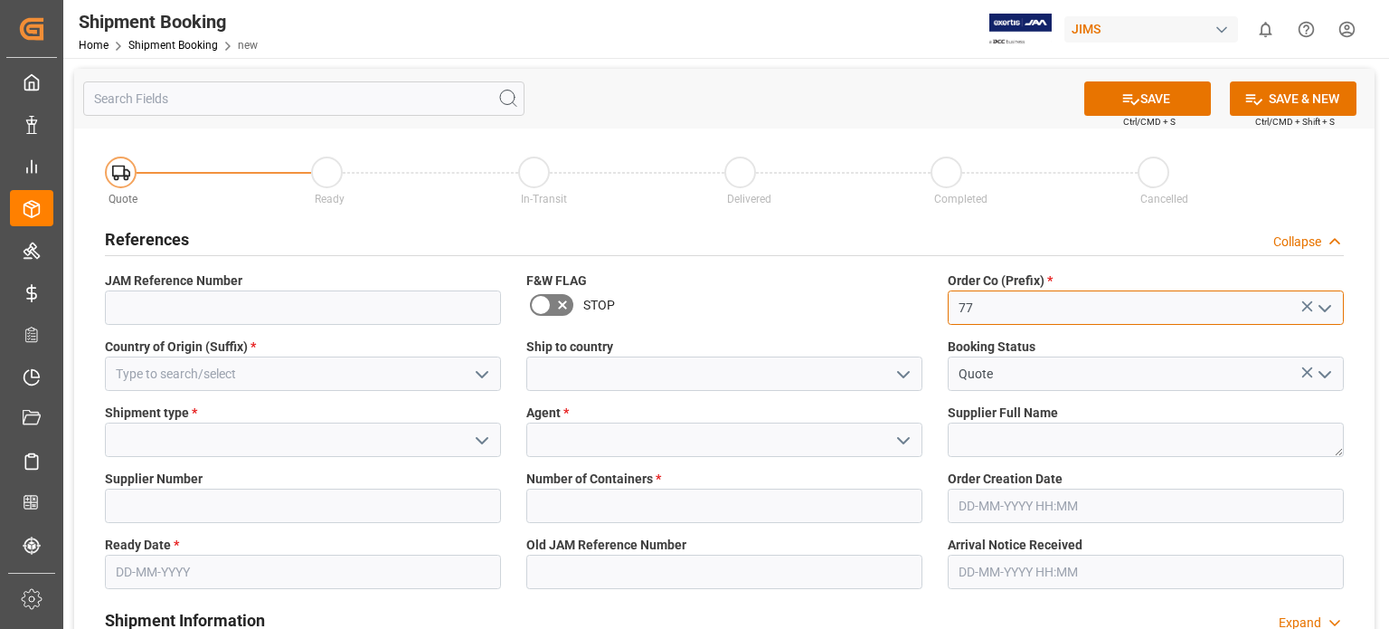
type input "77"
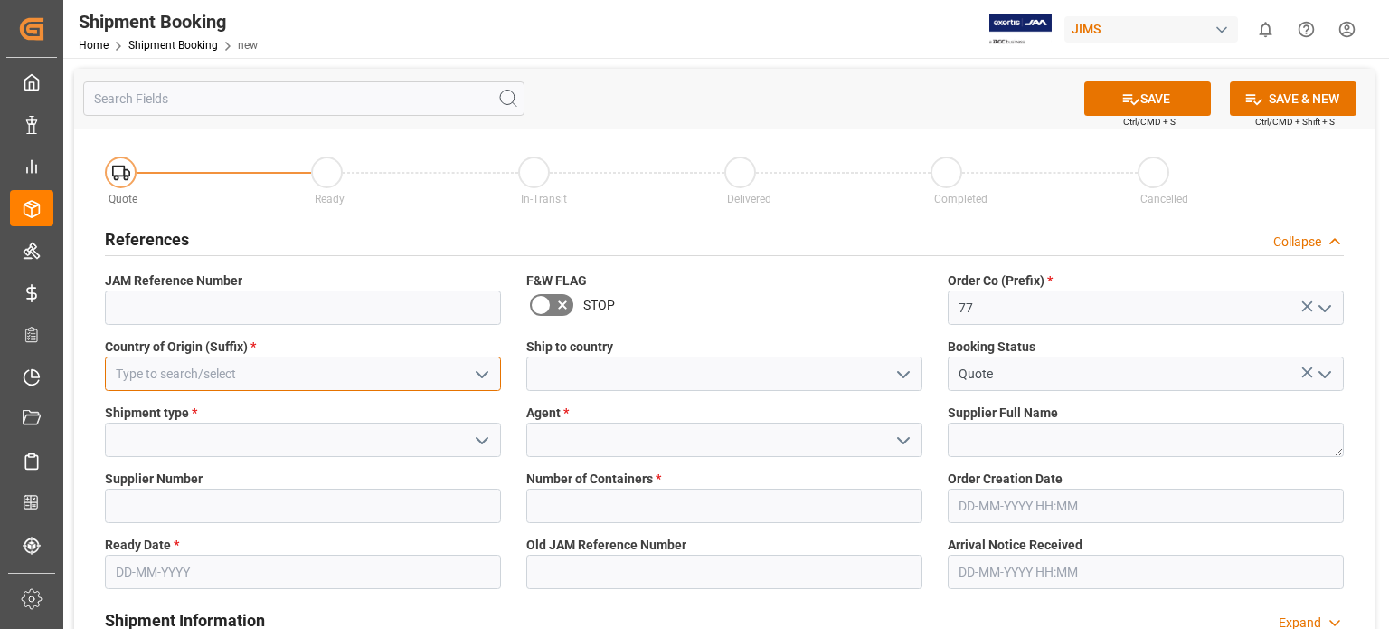
click at [210, 366] on input at bounding box center [303, 373] width 396 height 34
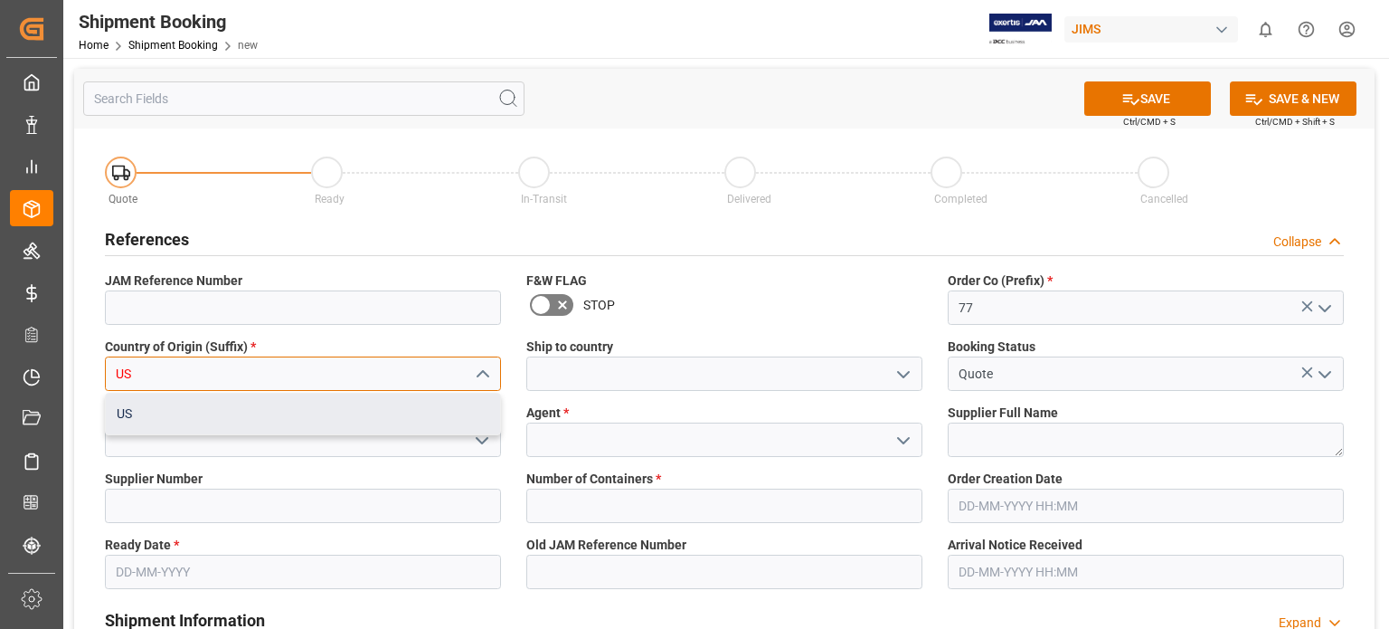
click at [204, 419] on div "US" at bounding box center [303, 413] width 394 height 41
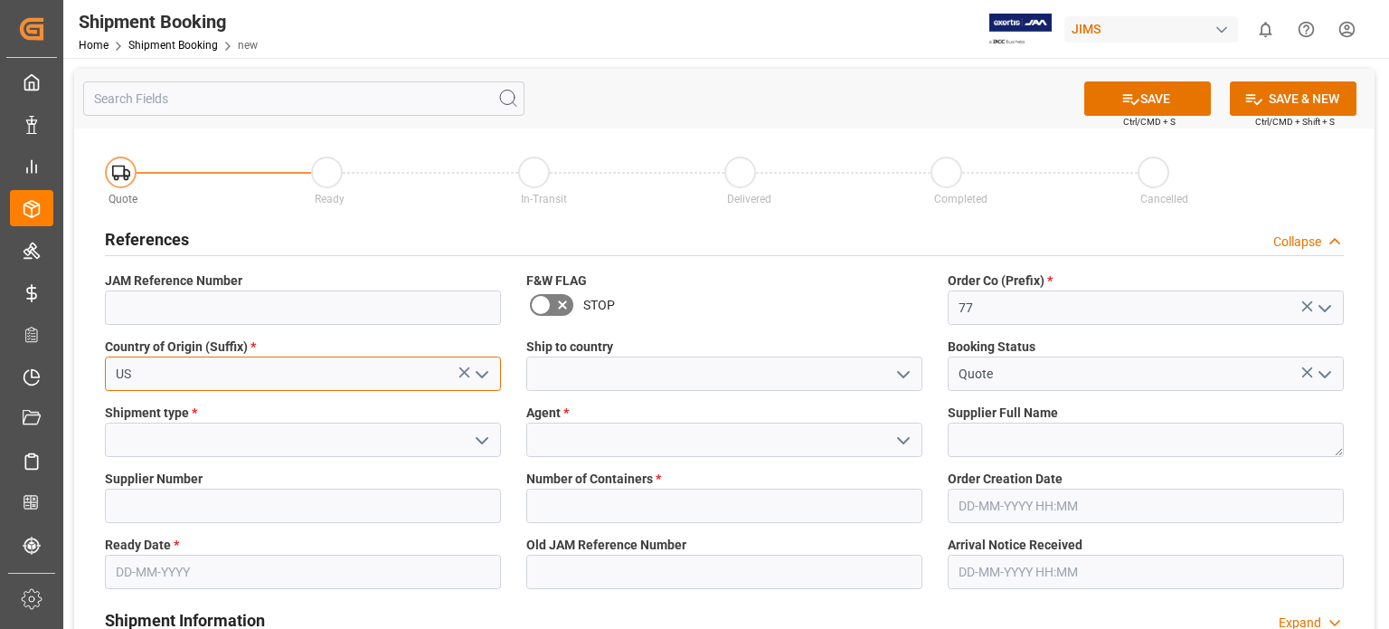
type input "US"
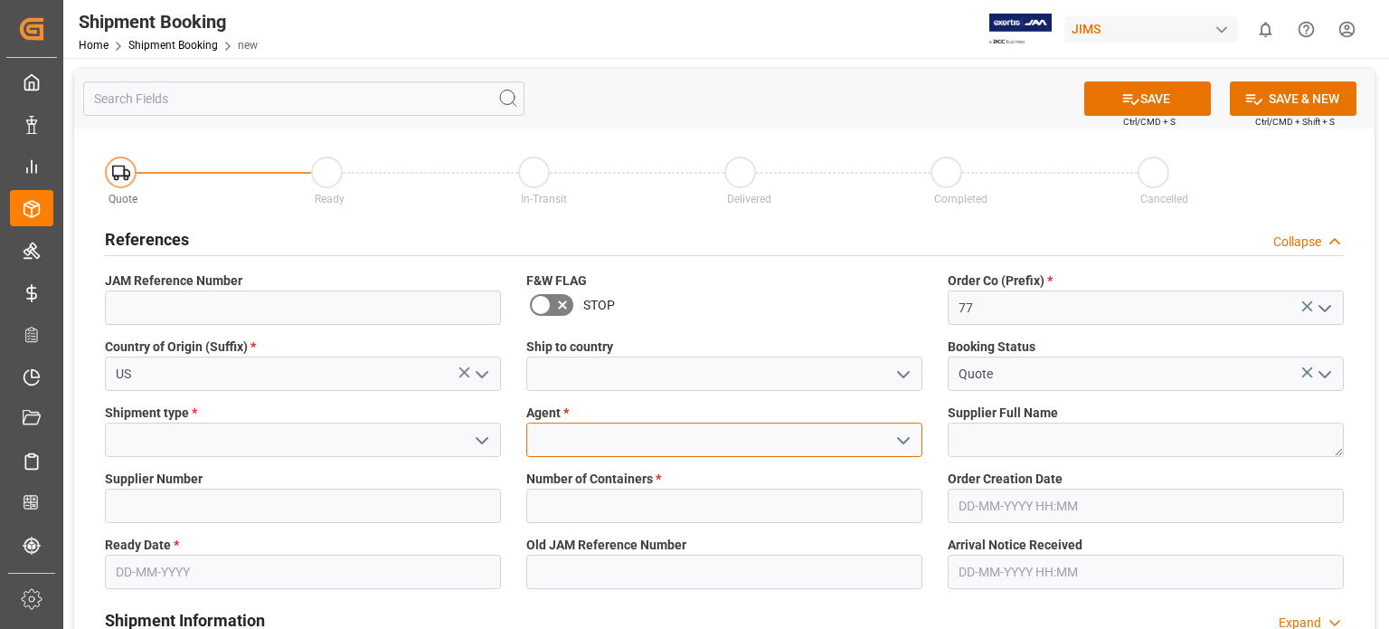
click at [561, 446] on input at bounding box center [724, 439] width 396 height 34
drag, startPoint x: 912, startPoint y: 443, endPoint x: 902, endPoint y: 449, distance: 11.3
click at [911, 443] on icon "open menu" at bounding box center [904, 441] width 22 height 22
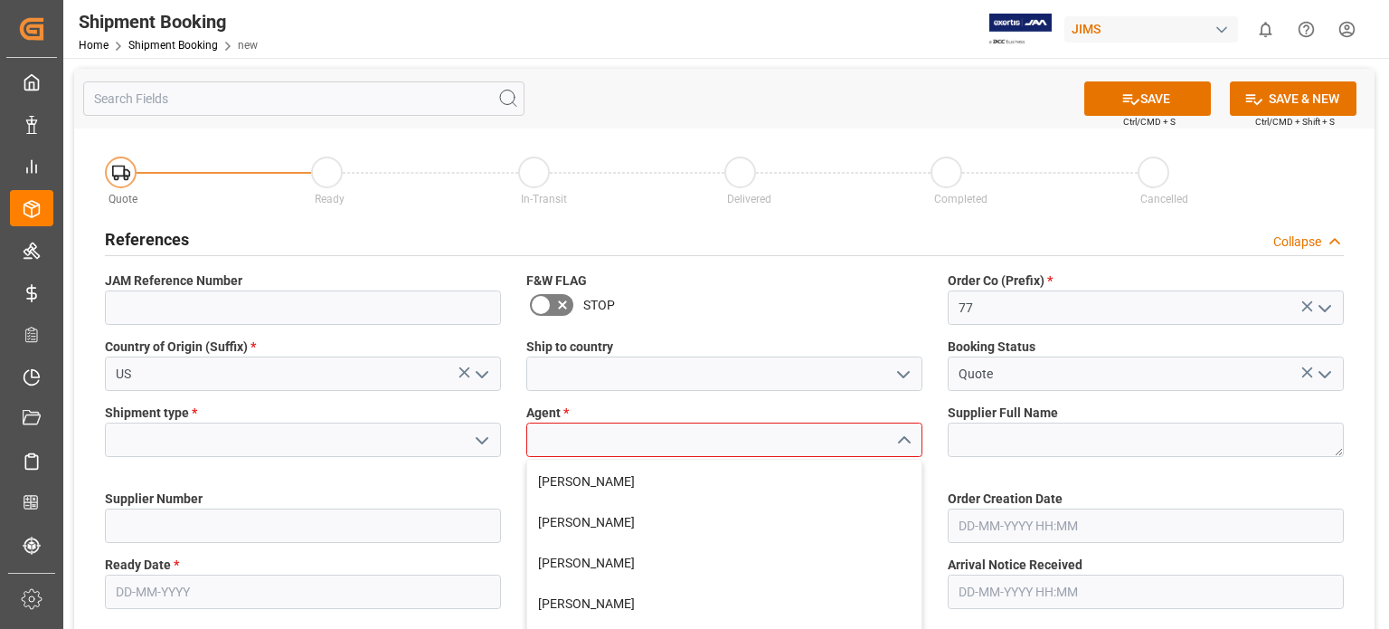
scroll to position [301, 0]
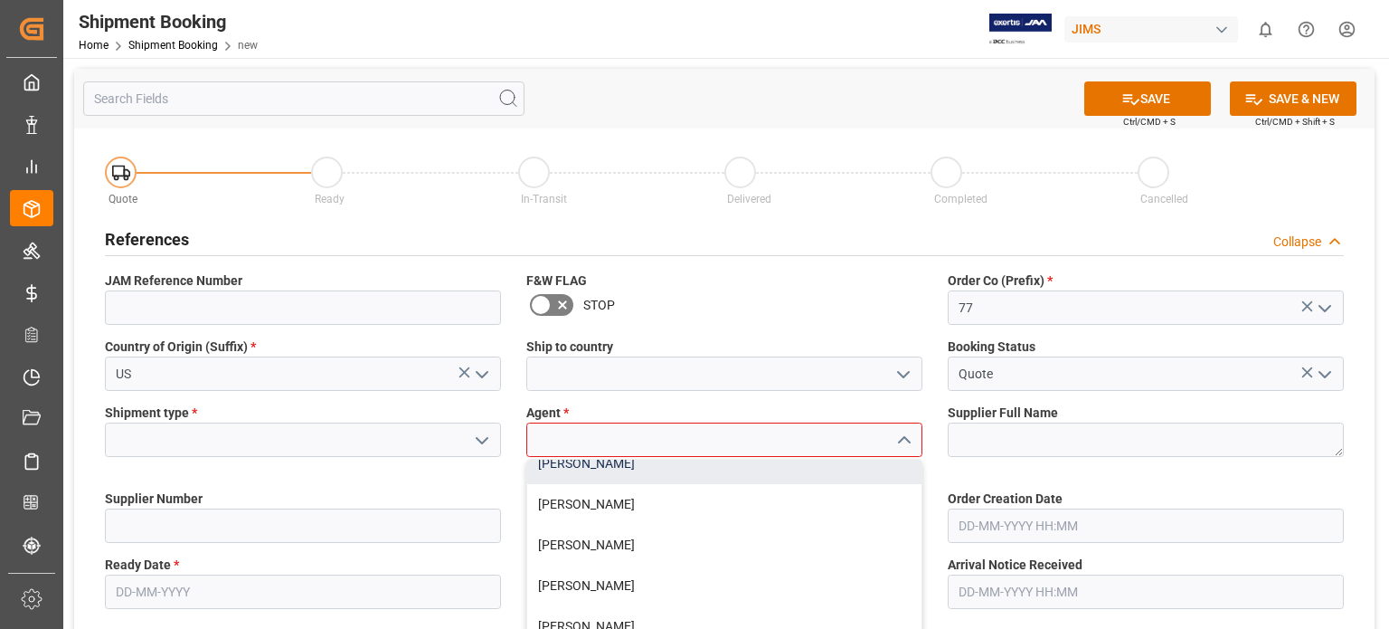
click at [626, 466] on div "[PERSON_NAME]" at bounding box center [724, 463] width 394 height 41
type input "[PERSON_NAME]"
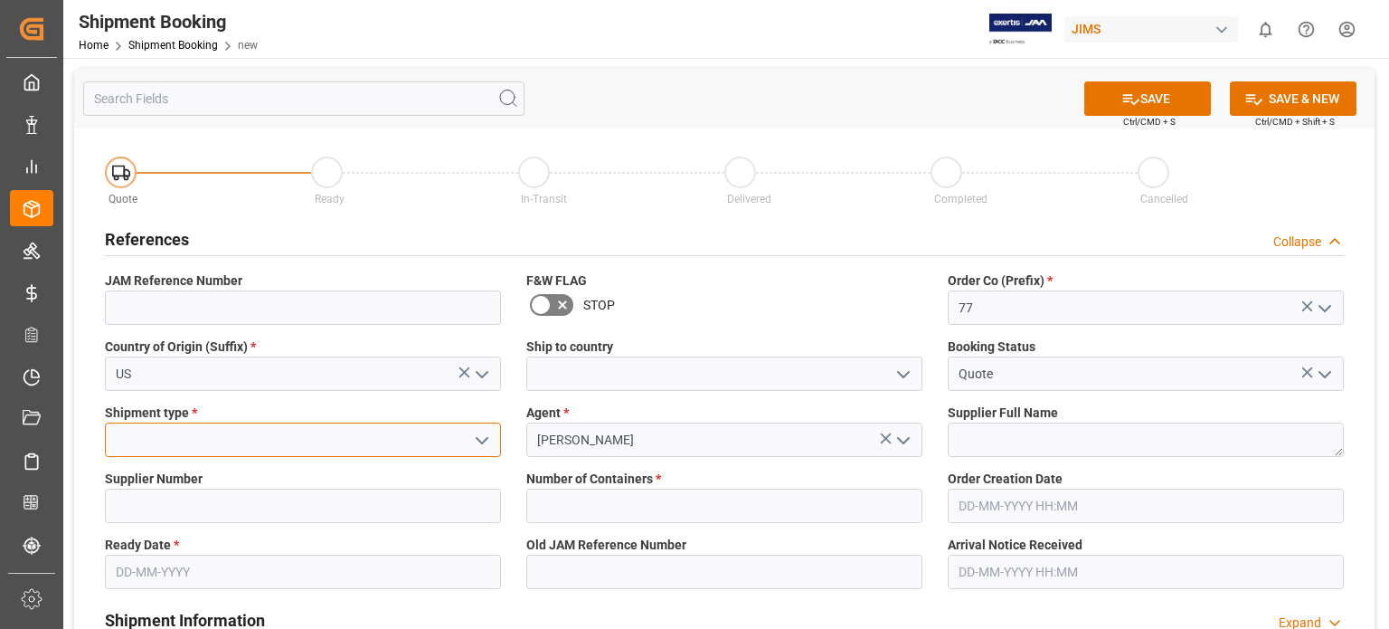
click at [295, 431] on input at bounding box center [303, 439] width 396 height 34
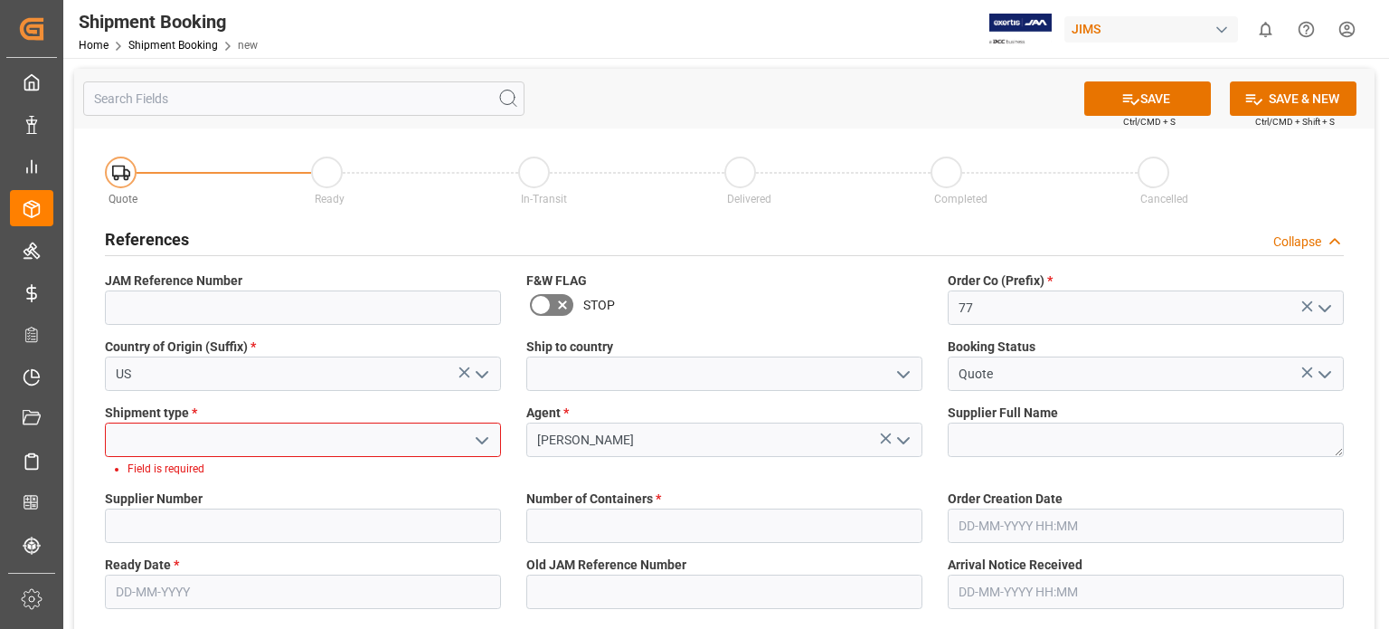
click at [474, 435] on icon "open menu" at bounding box center [482, 441] width 22 height 22
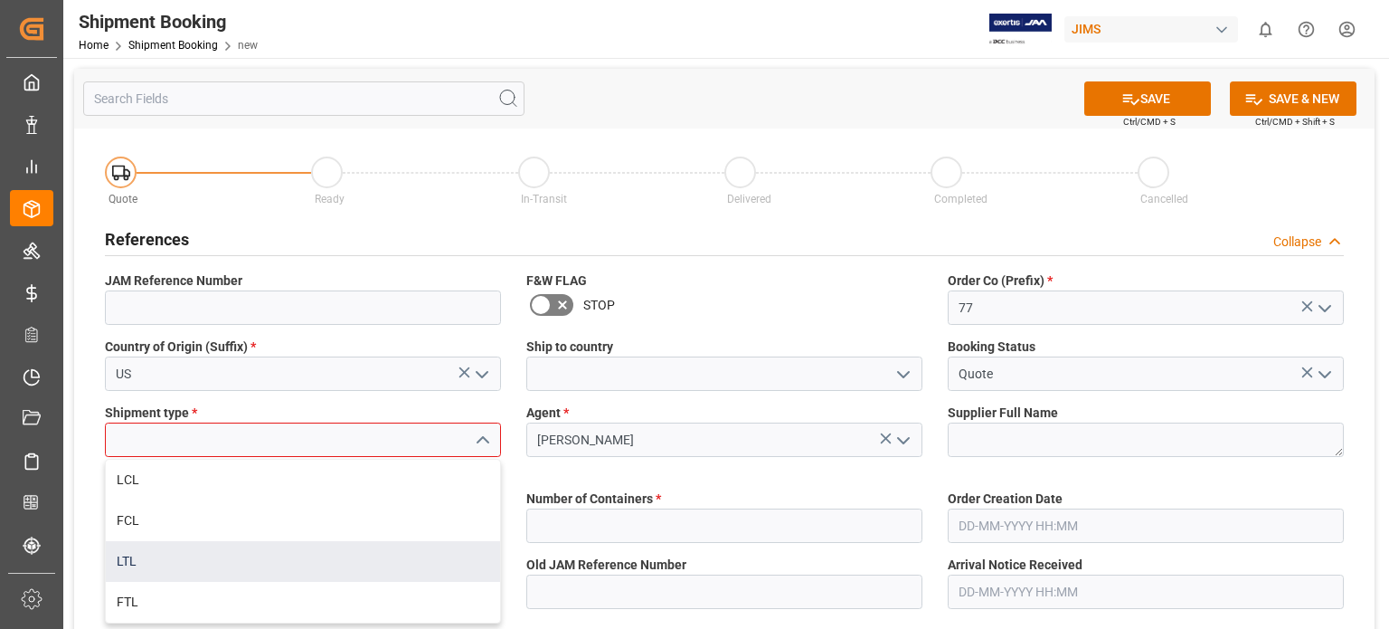
click at [327, 553] on div "LTL" at bounding box center [303, 561] width 394 height 41
type input "LTL"
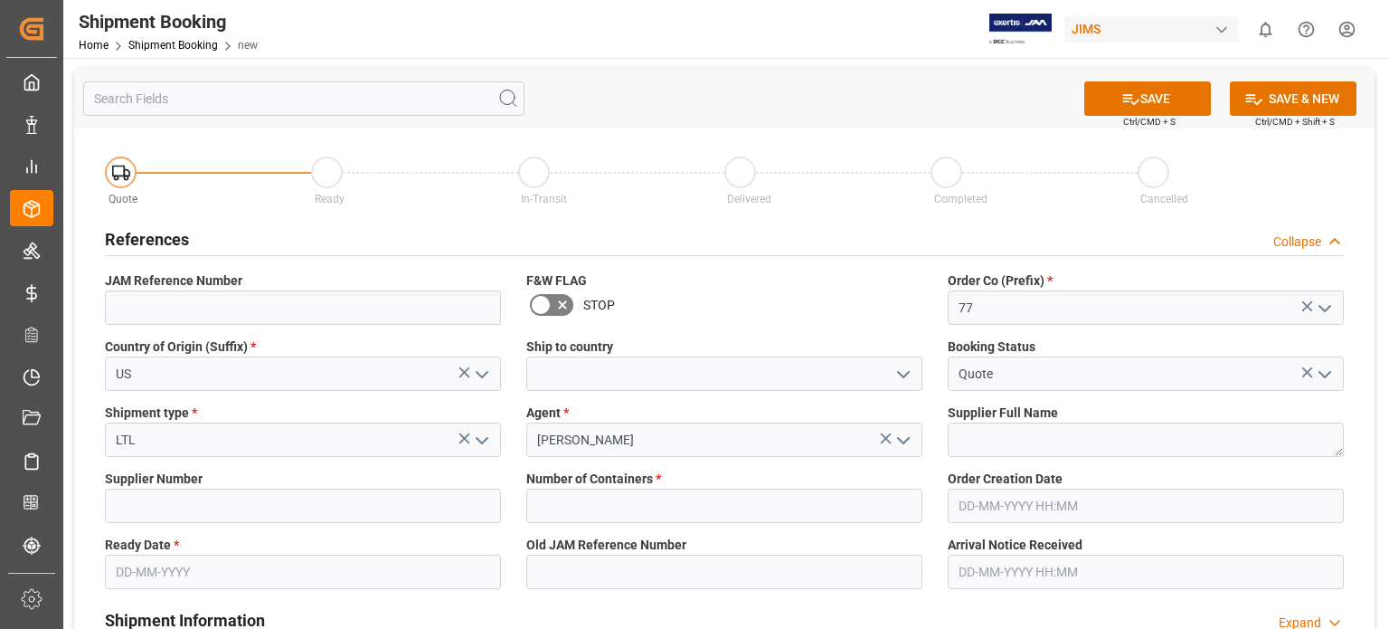
click at [303, 570] on input "text" at bounding box center [303, 571] width 396 height 34
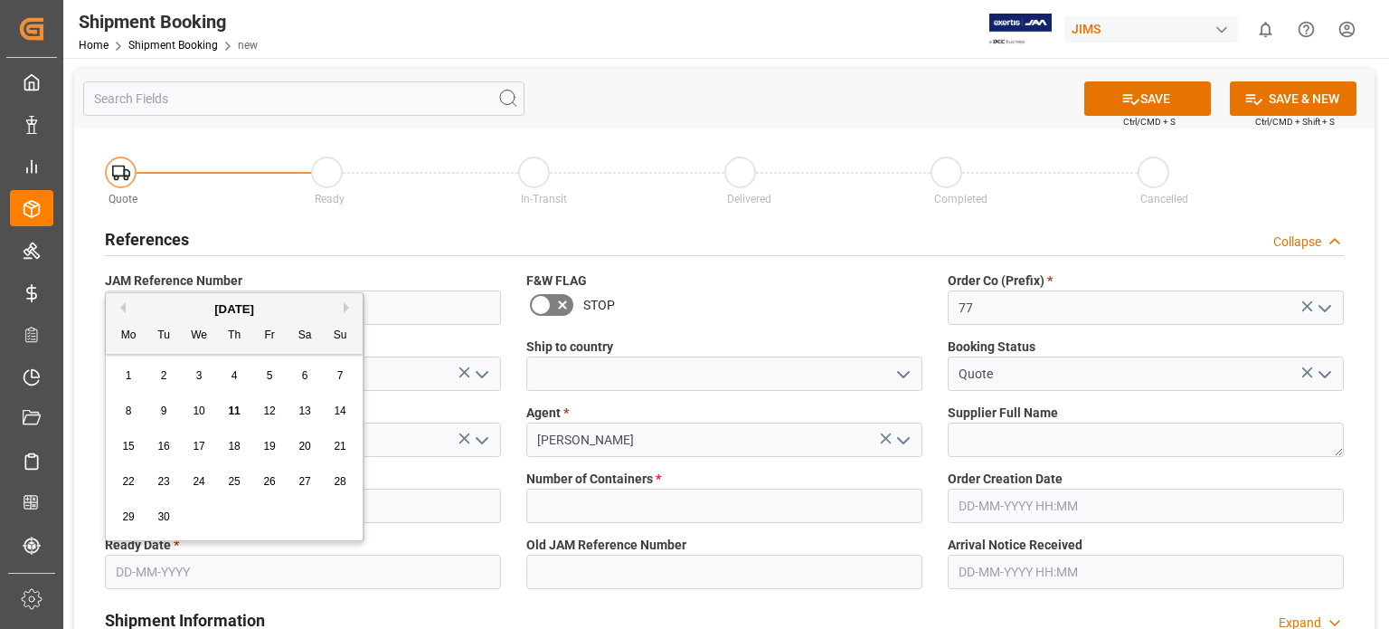
click at [156, 477] on div "23" at bounding box center [164, 482] width 23 height 22
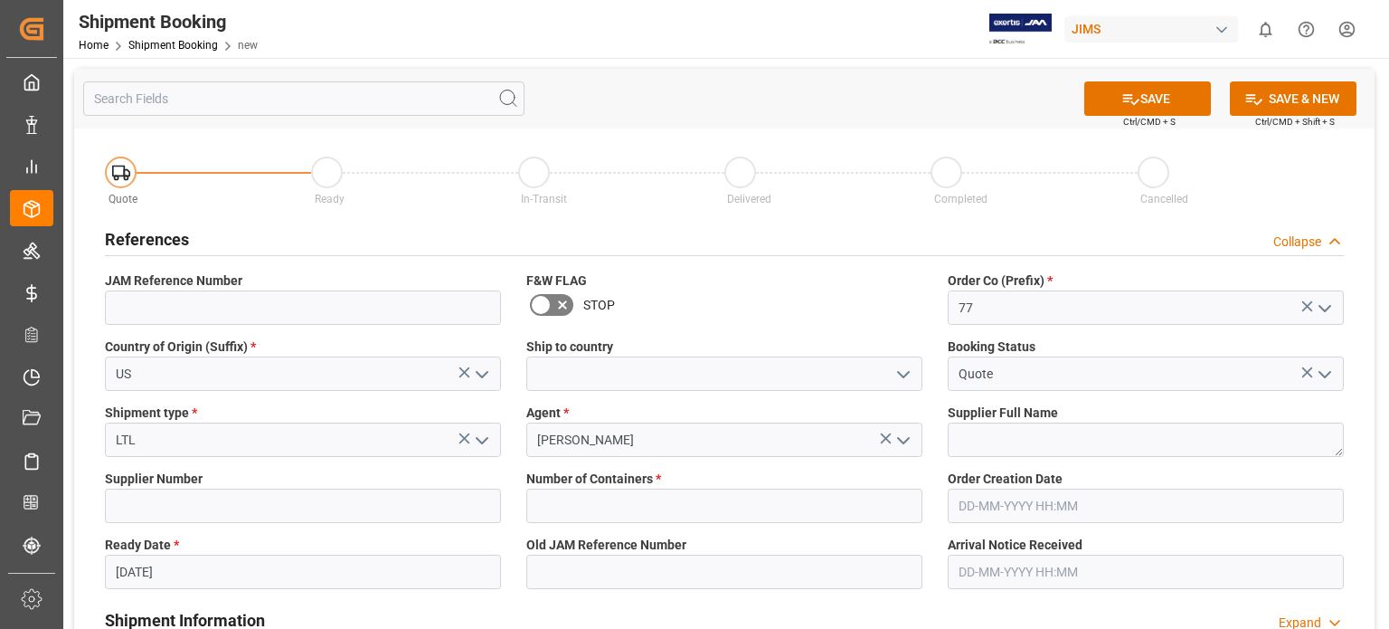
click at [147, 573] on input "23-09-2025" at bounding box center [303, 571] width 396 height 34
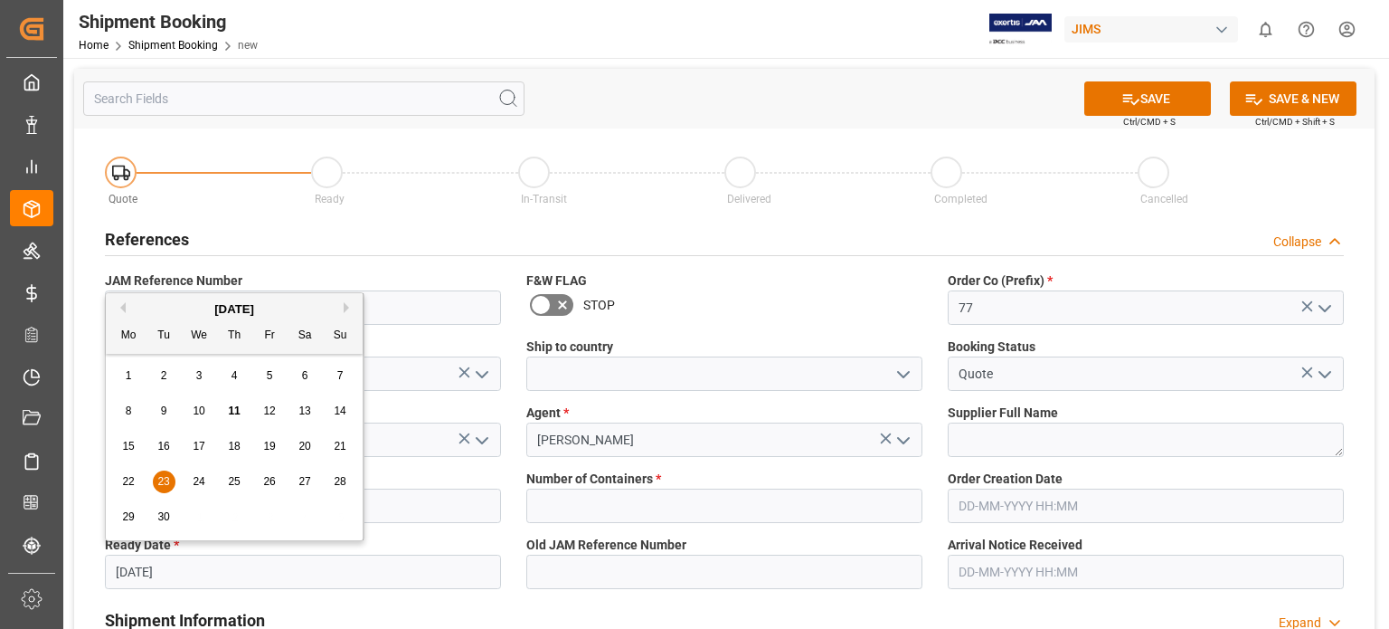
click at [304, 450] on span "20" at bounding box center [304, 446] width 12 height 13
type input "[DATE]"
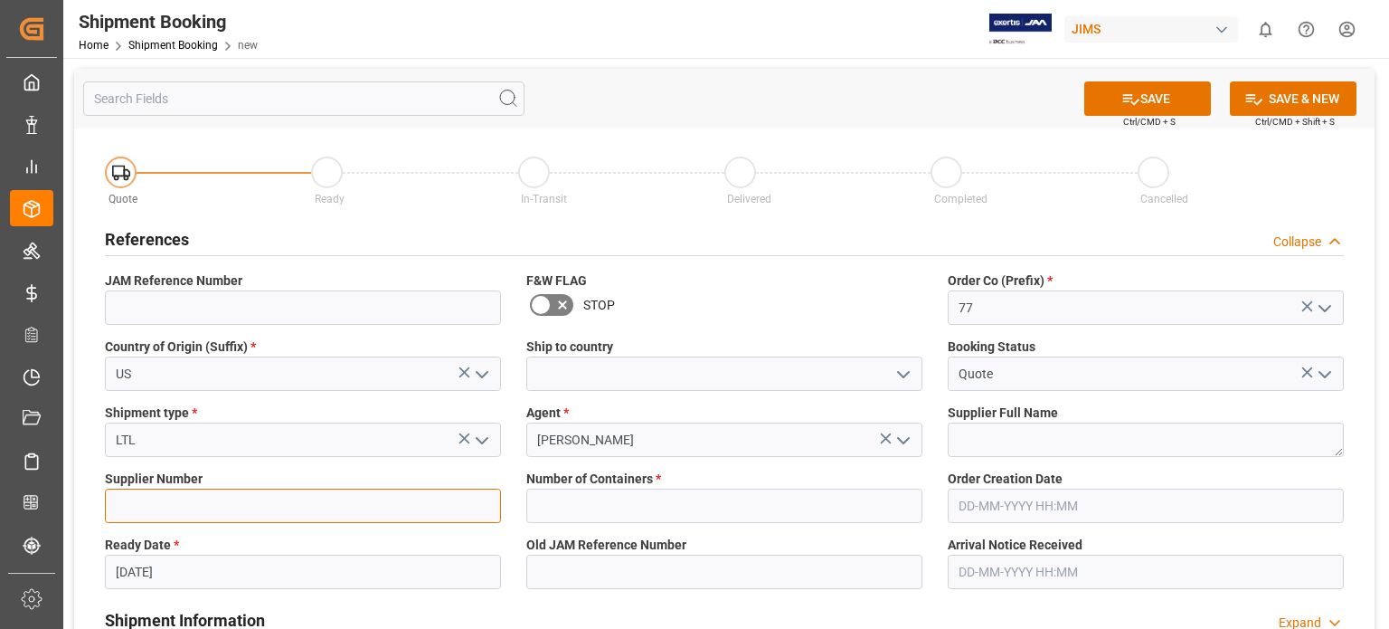
click at [166, 502] on input at bounding box center [303, 505] width 396 height 34
type input "1129"
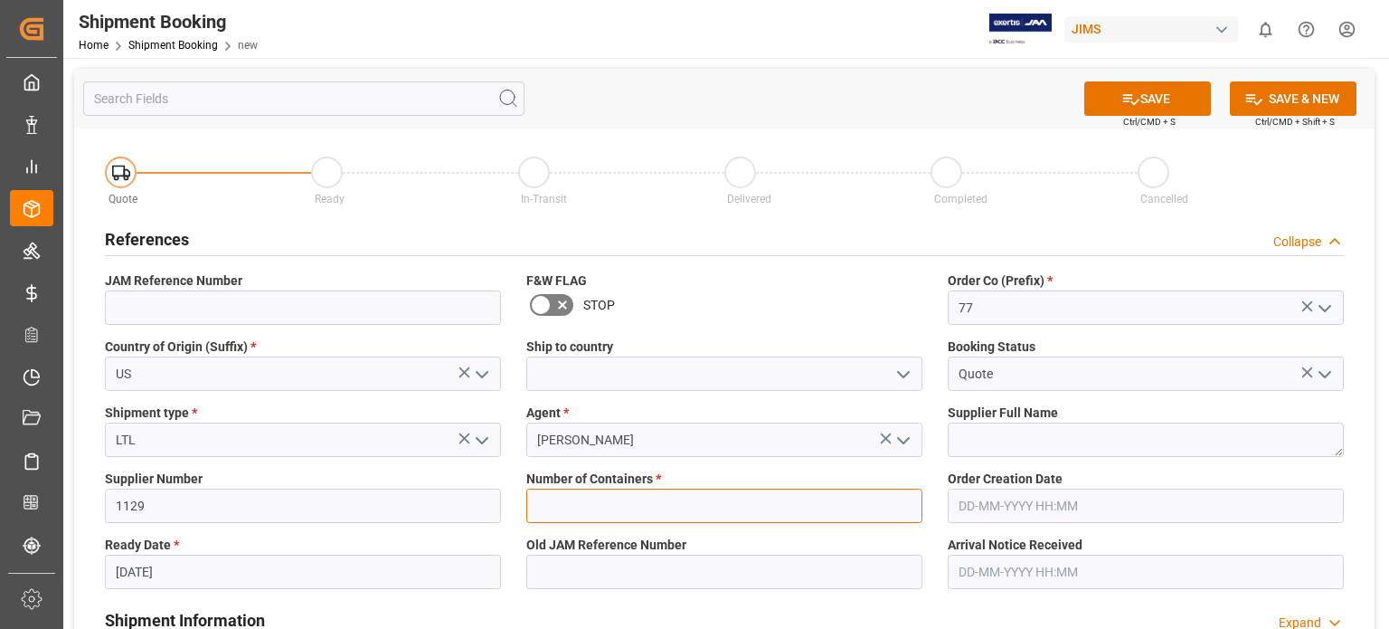
click at [665, 502] on input "text" at bounding box center [724, 505] width 396 height 34
type input "0"
click at [1151, 107] on button "SAVE" at bounding box center [1147, 98] width 127 height 34
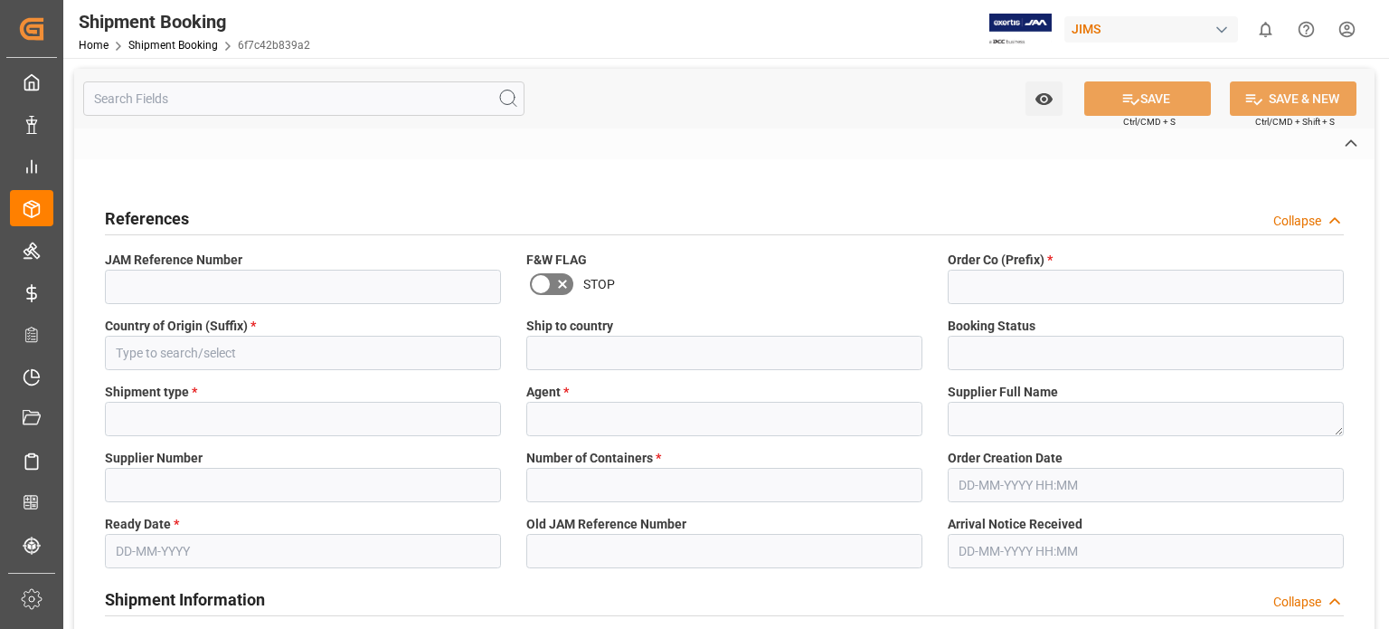
type input "77-11038-US"
type input "77"
type input "US"
type input "Quote"
type input "LTL"
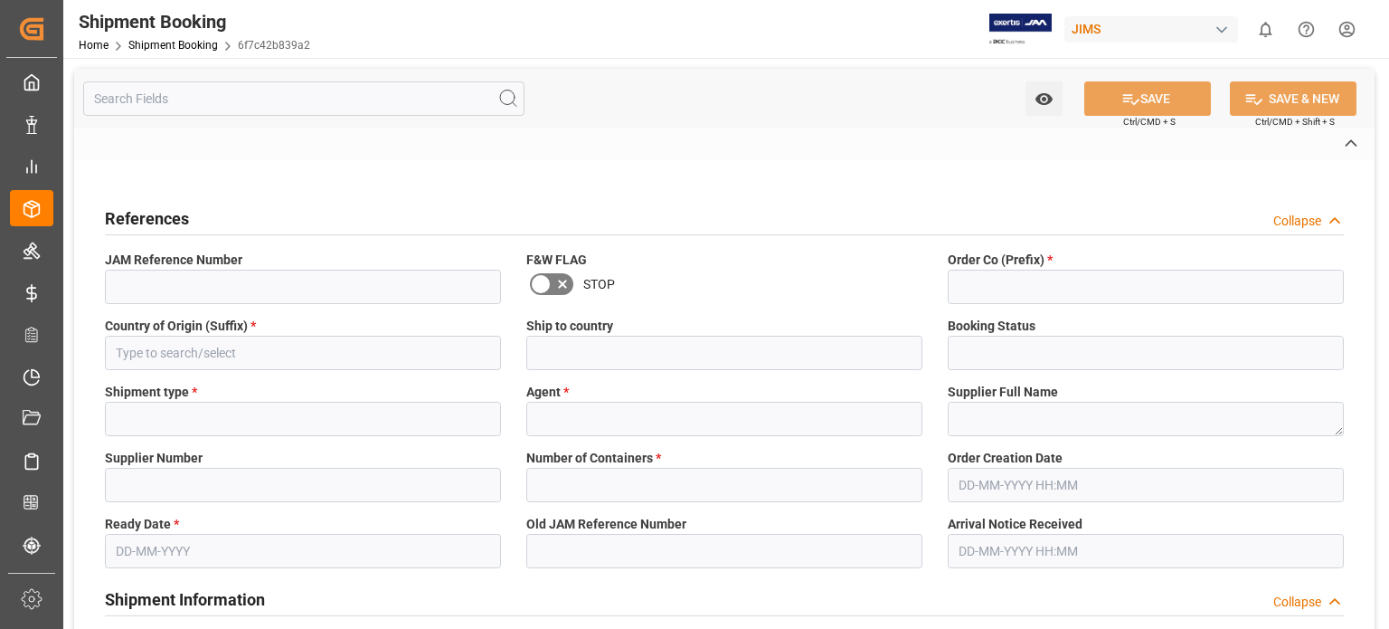
type input "[PERSON_NAME]"
type input "1129"
type input "0"
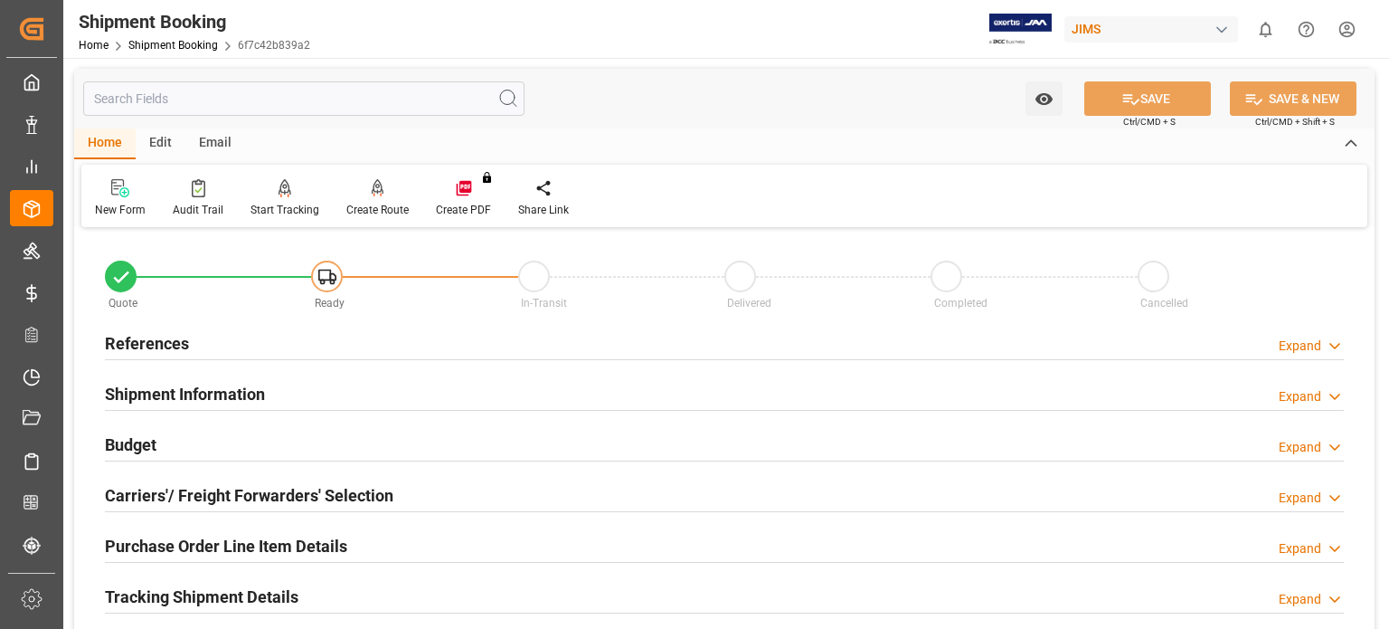
type input "[DATE]"
click at [133, 350] on h2 "References" at bounding box center [147, 343] width 84 height 24
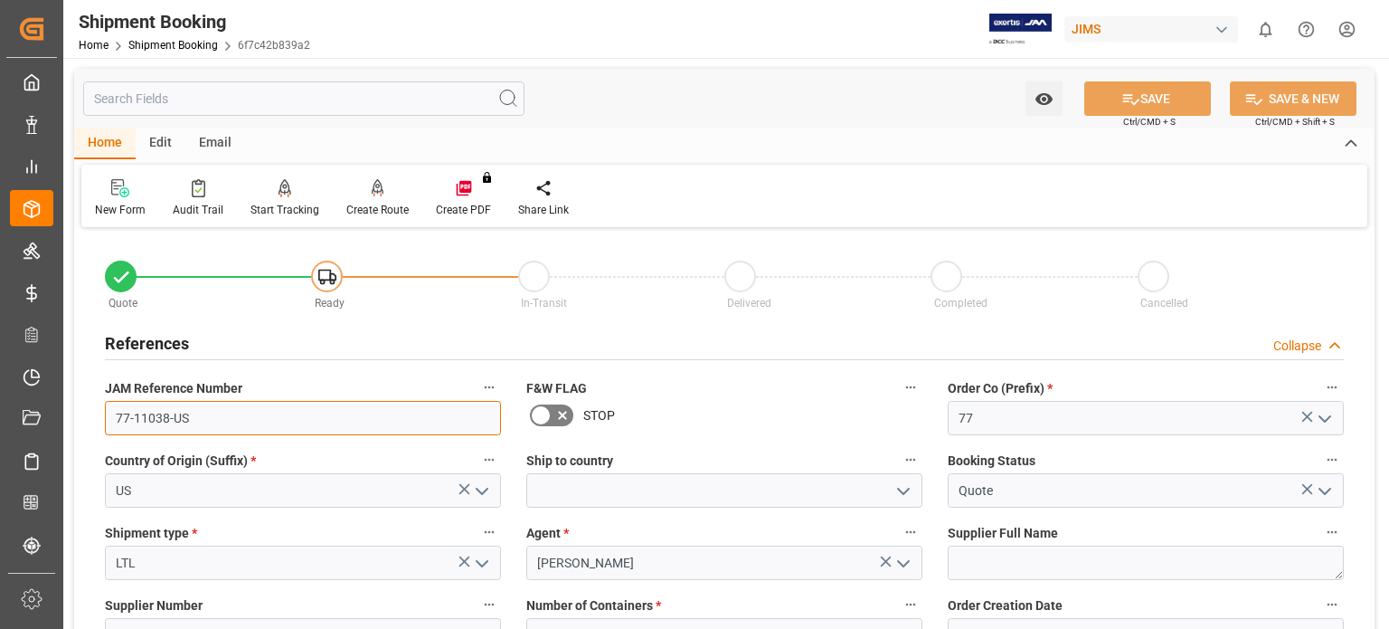
drag, startPoint x: 196, startPoint y: 415, endPoint x: 94, endPoint y: 344, distance: 124.7
click at [100, 412] on div "JAM Reference Number 77-11038-US" at bounding box center [302, 405] width 421 height 72
